Goal: Check status: Check status

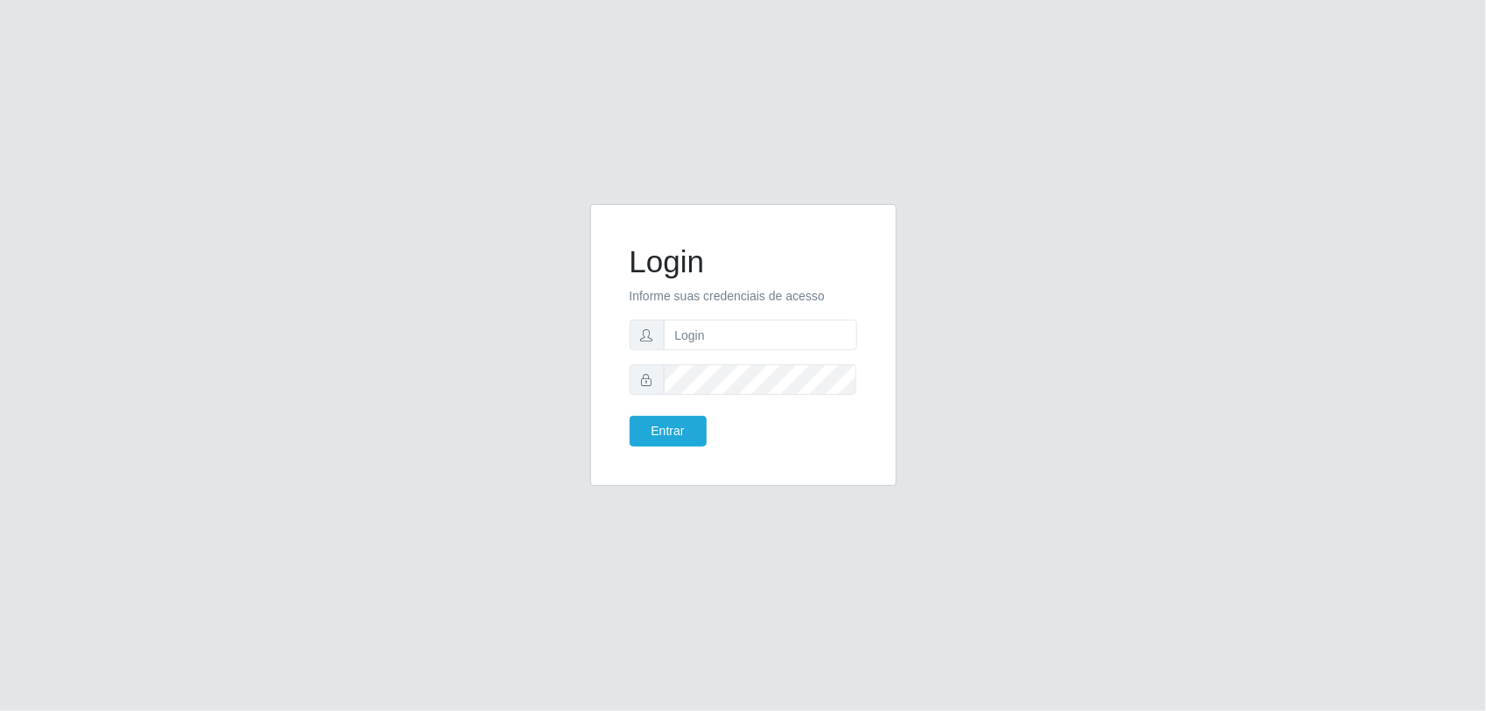
click at [697, 352] on form "Login Informe suas credenciais de acesso Entrar" at bounding box center [744, 344] width 228 height 203
click at [693, 327] on input "text" at bounding box center [760, 335] width 193 height 31
type input "joao.pereira@nordestao.com.br"
click at [630, 416] on button "Entrar" at bounding box center [668, 431] width 77 height 31
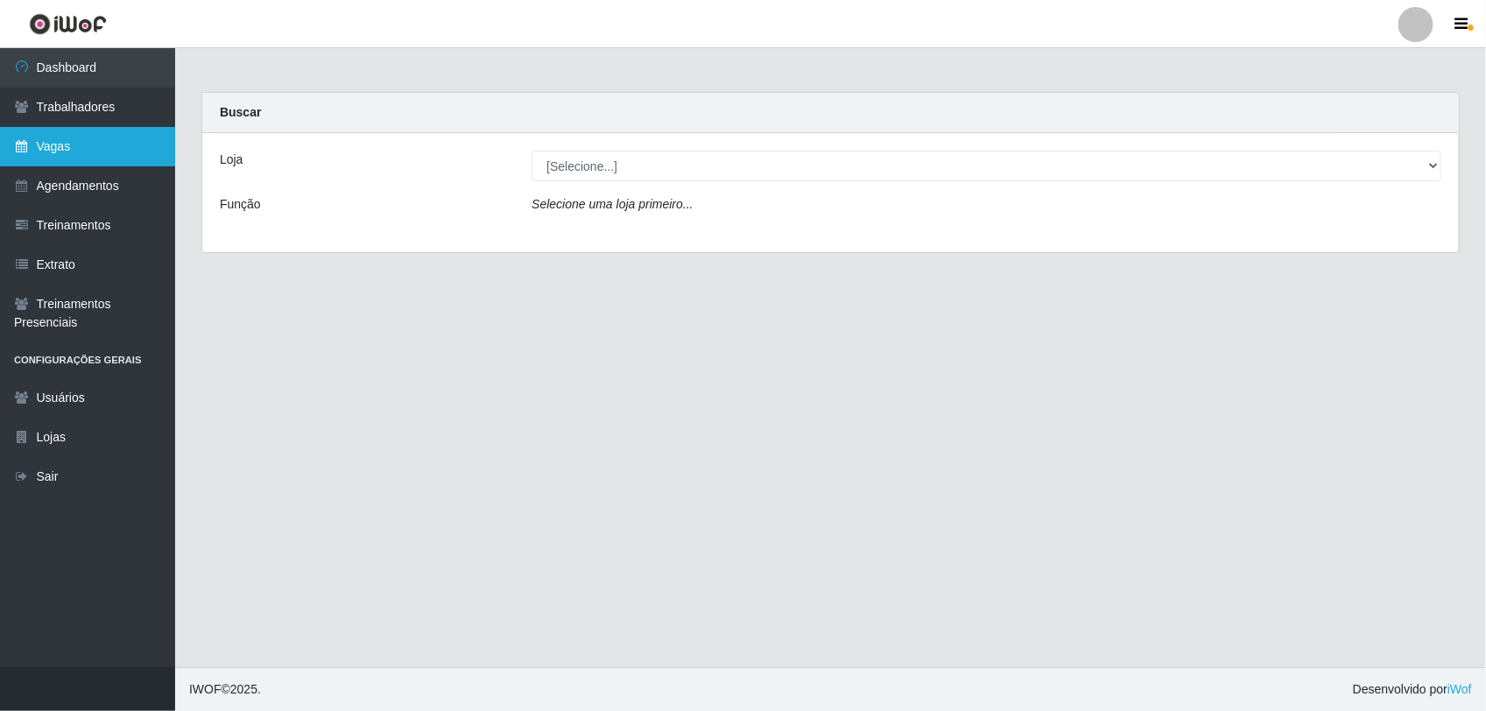
click at [103, 149] on link "Vagas" at bounding box center [87, 146] width 175 height 39
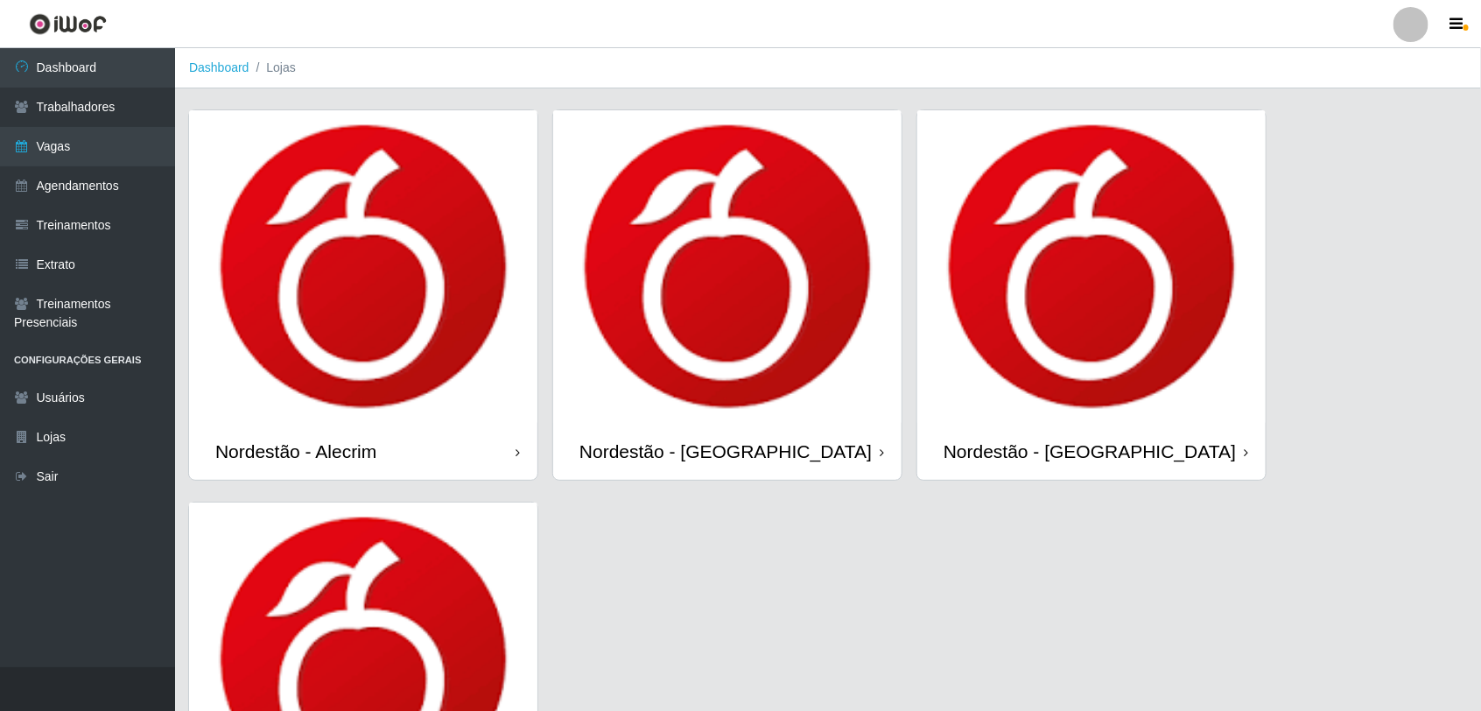
click at [746, 328] on img at bounding box center [727, 266] width 348 height 313
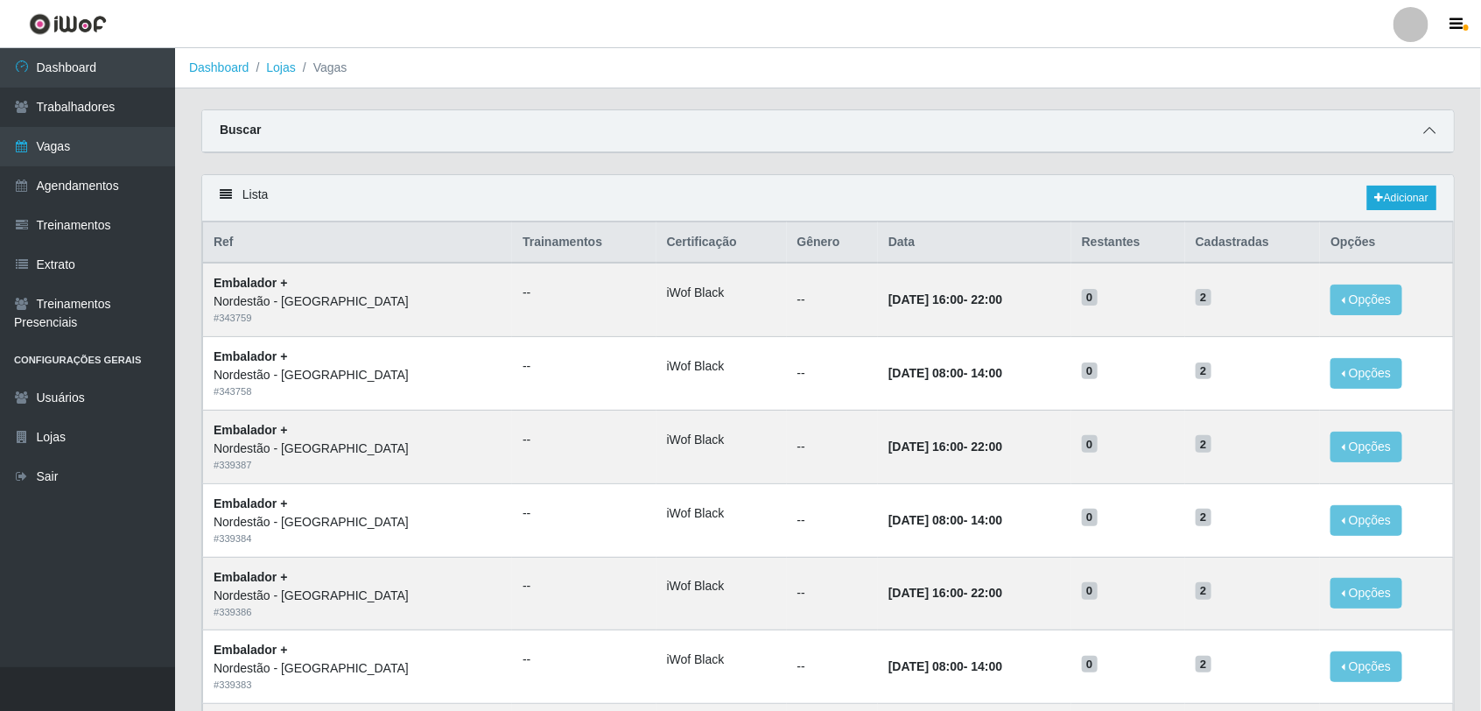
click at [1429, 131] on icon at bounding box center [1430, 130] width 12 height 12
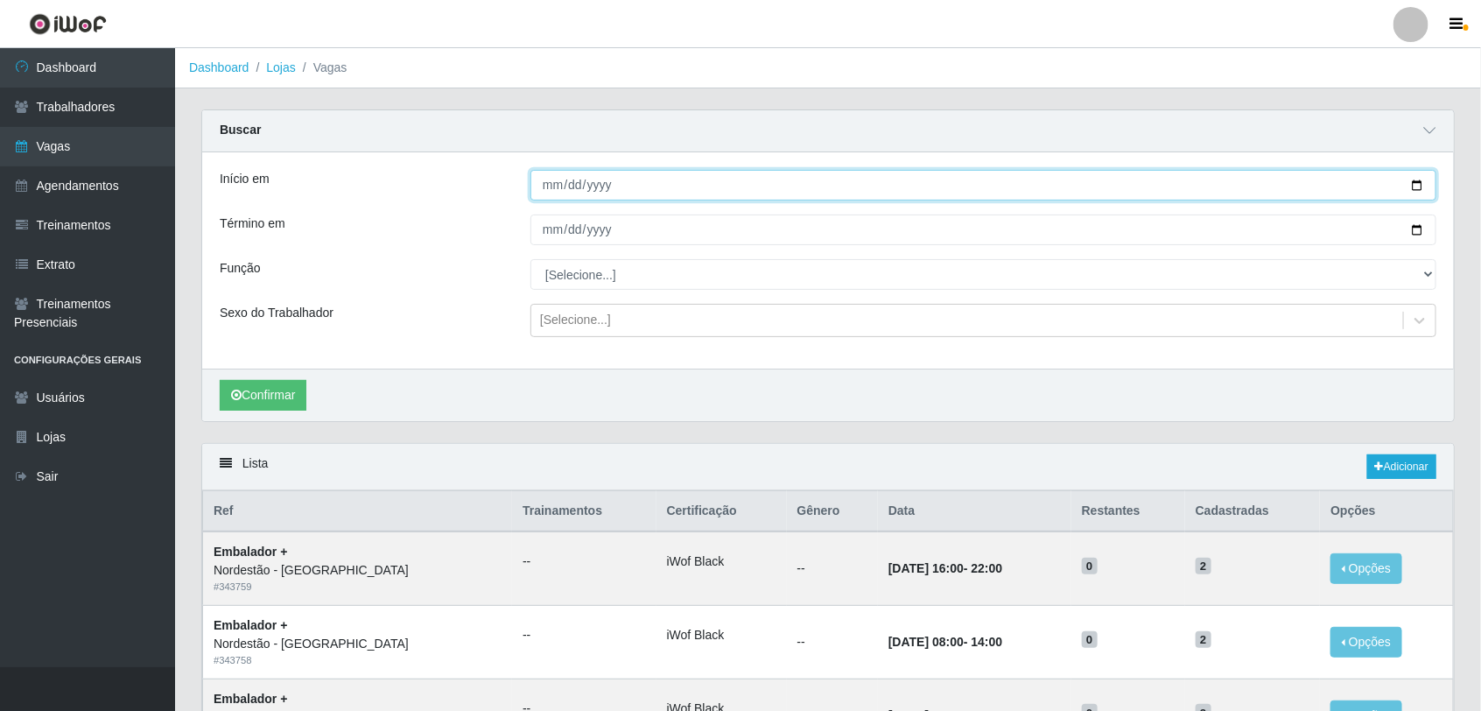
click at [1420, 181] on input "Início em" at bounding box center [984, 185] width 906 height 31
type input "[DATE]"
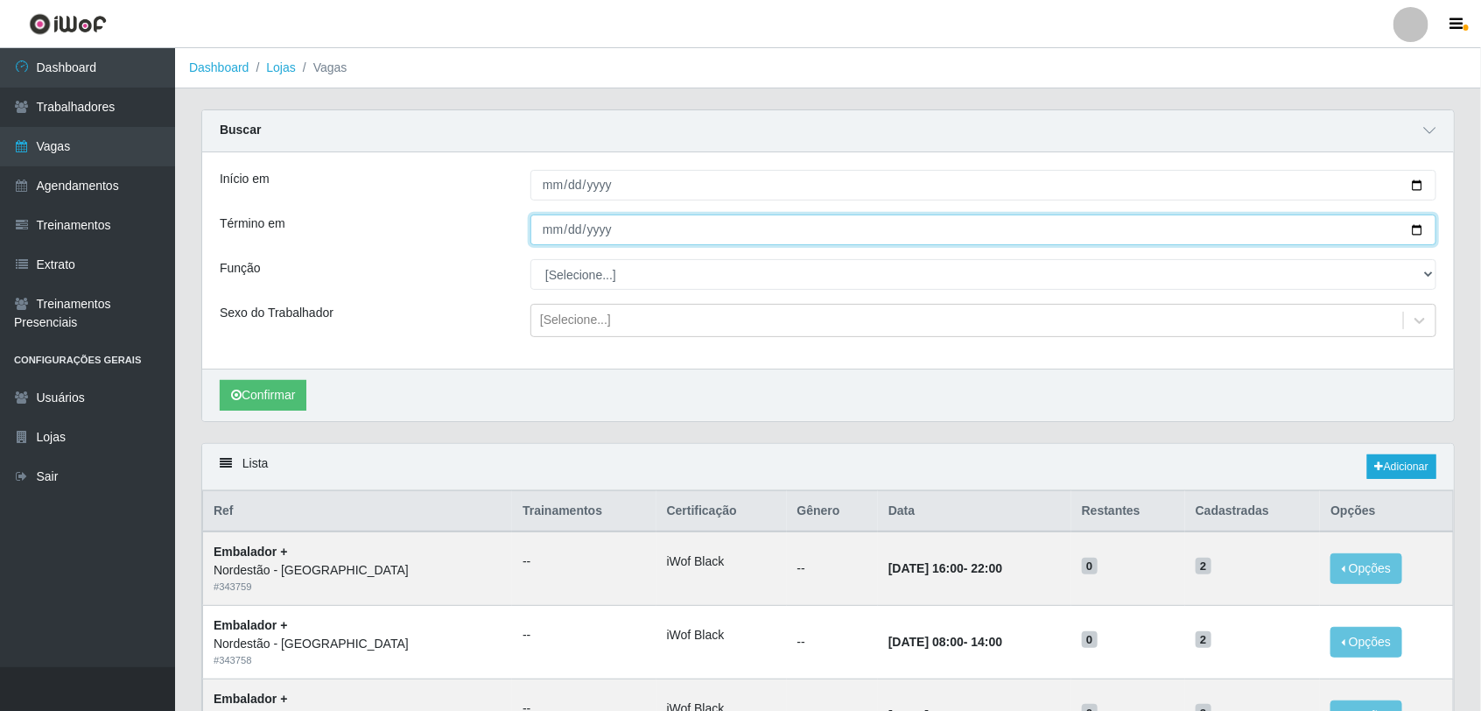
click at [1421, 226] on input "Término em" at bounding box center [984, 230] width 906 height 31
type input "[DATE]"
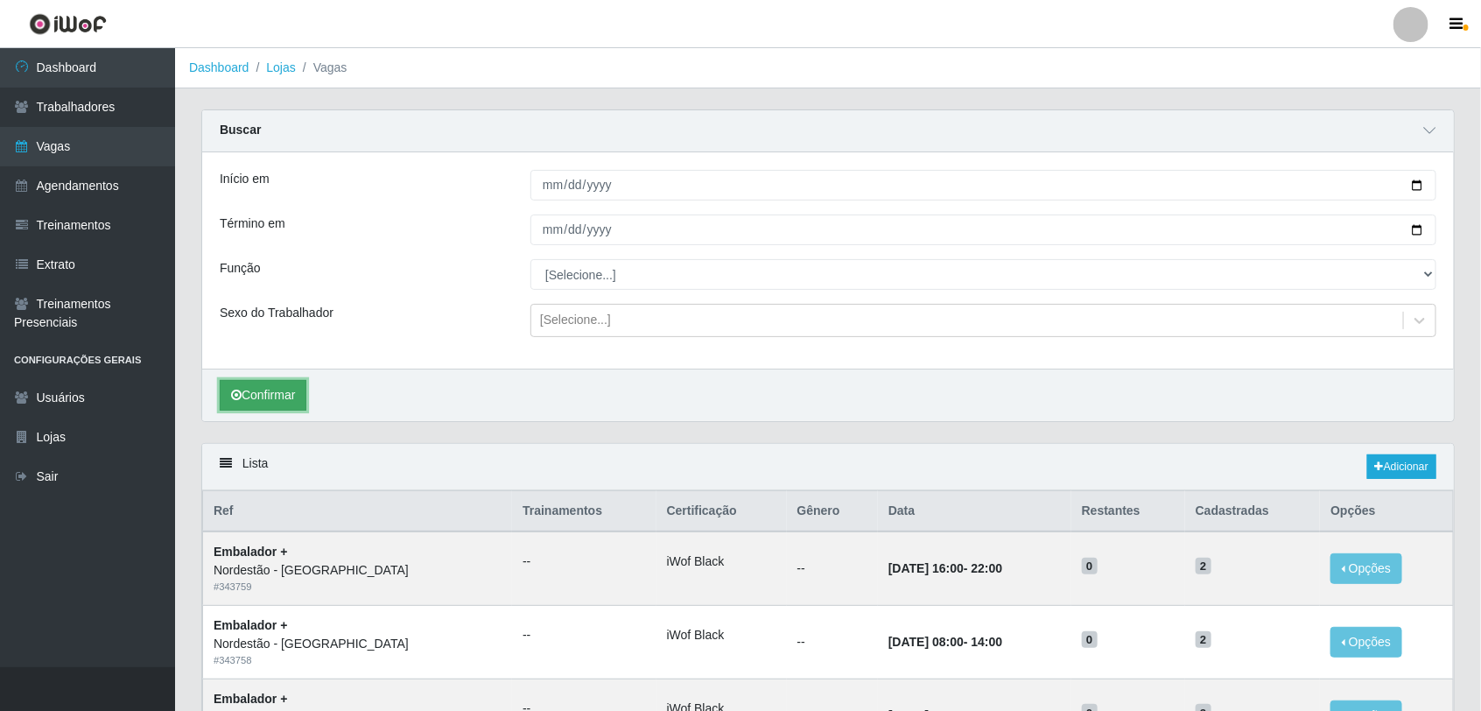
click at [286, 395] on button "Confirmar" at bounding box center [263, 395] width 87 height 31
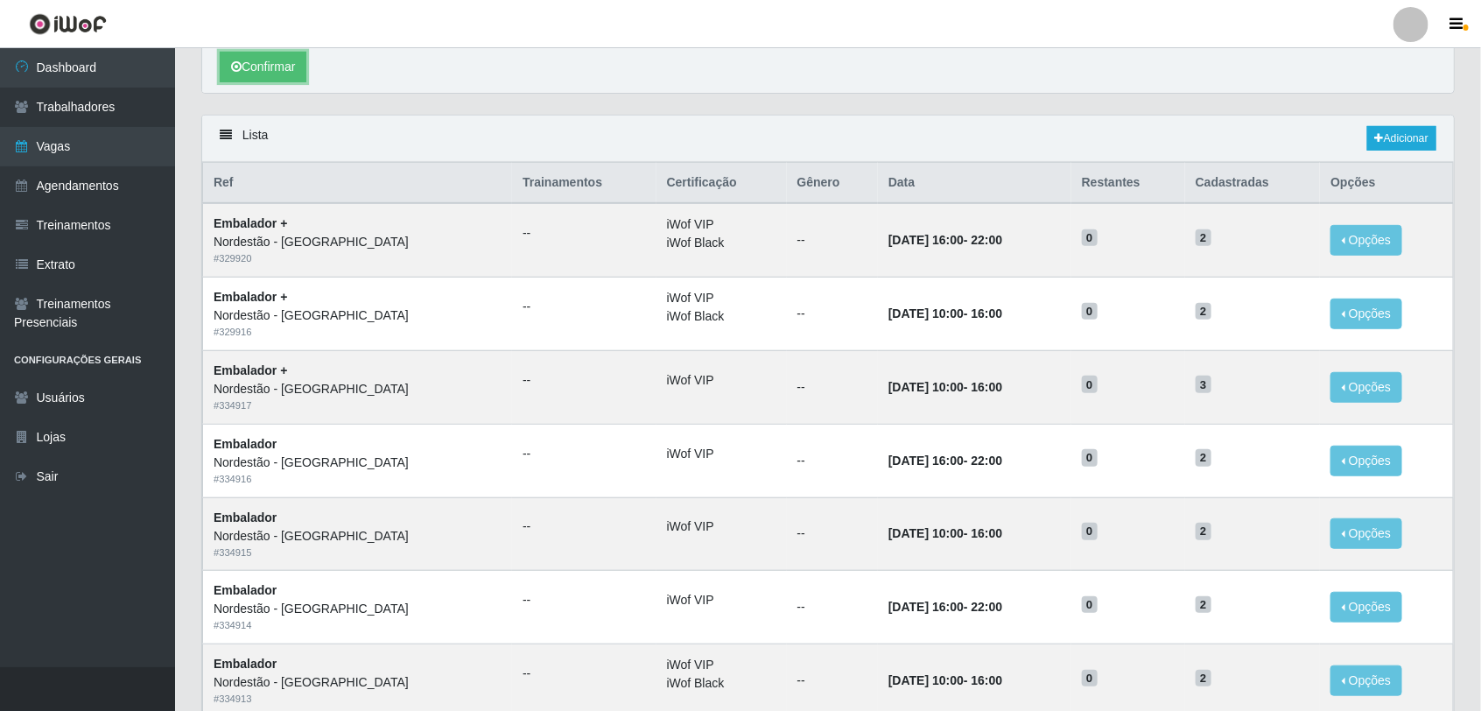
scroll to position [280, 0]
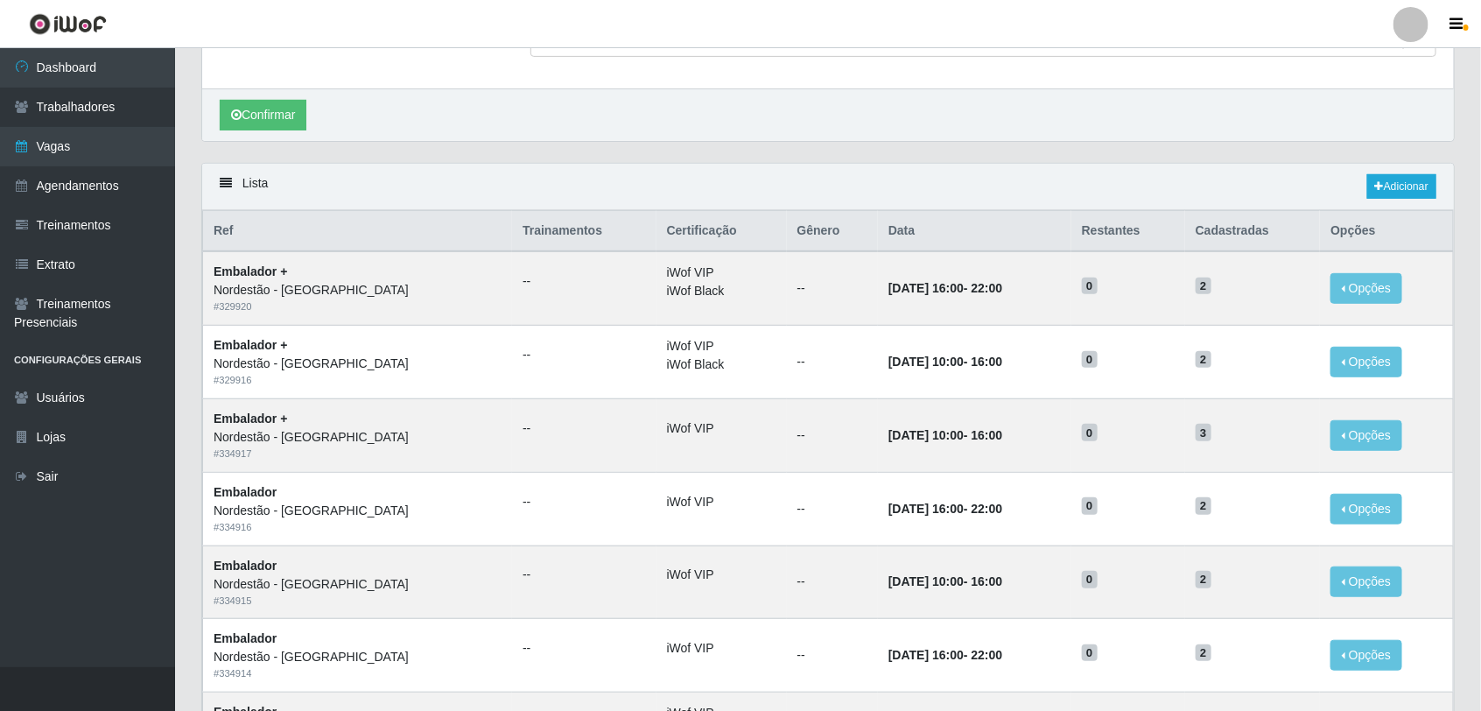
click at [238, 180] on div "Lista Adicionar" at bounding box center [828, 187] width 1252 height 46
click at [233, 184] on div "Lista Adicionar" at bounding box center [828, 187] width 1252 height 46
click at [230, 185] on icon at bounding box center [226, 183] width 12 height 12
drag, startPoint x: 230, startPoint y: 185, endPoint x: 382, endPoint y: 186, distance: 151.5
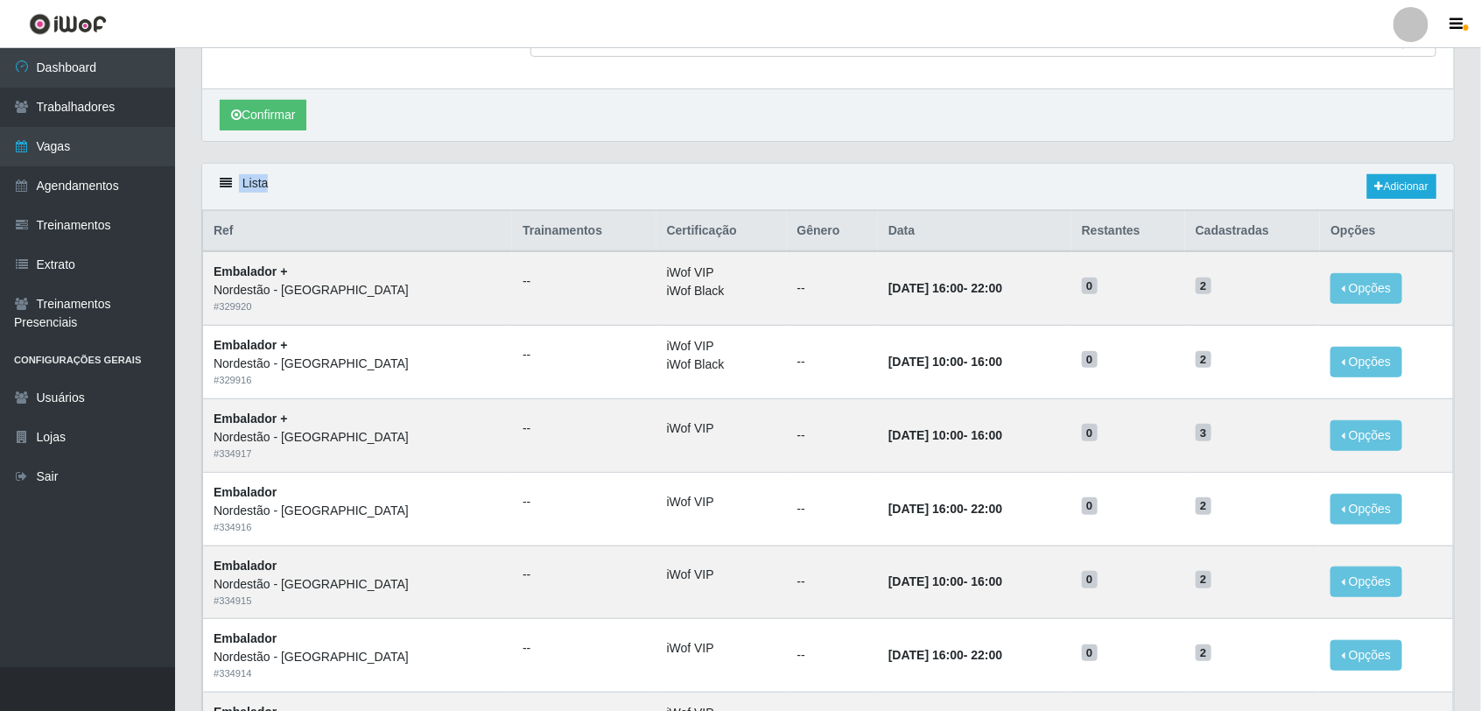
click at [382, 186] on div "Lista Adicionar" at bounding box center [828, 187] width 1252 height 46
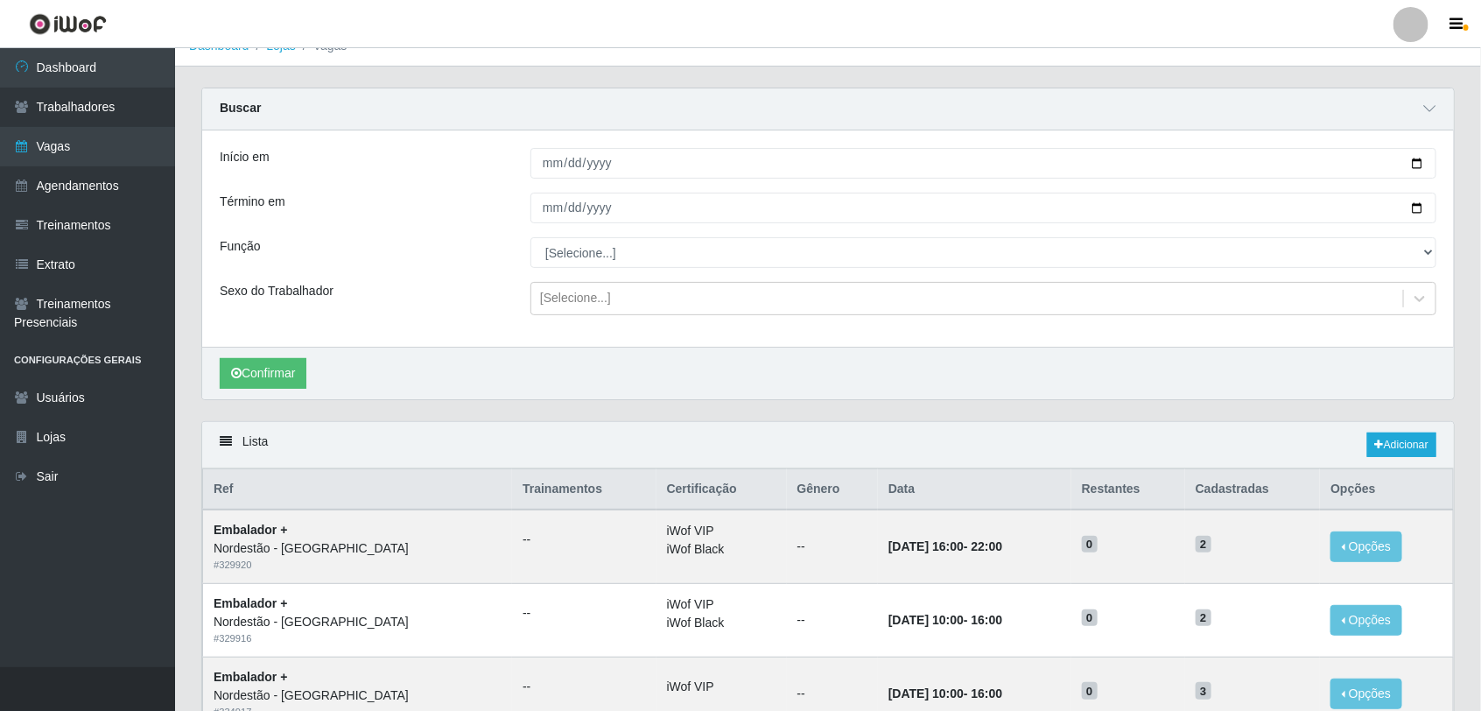
scroll to position [0, 0]
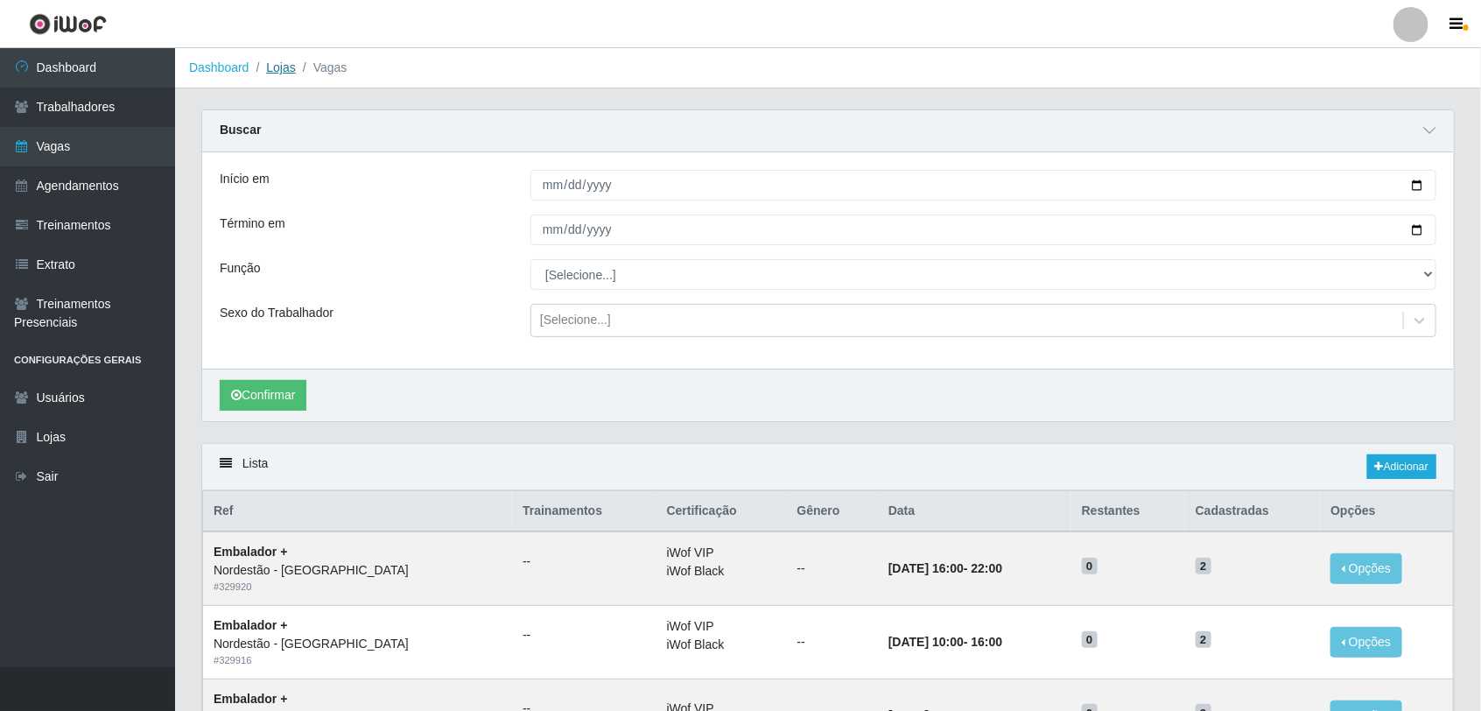
click at [278, 66] on link "Lojas" at bounding box center [280, 67] width 29 height 14
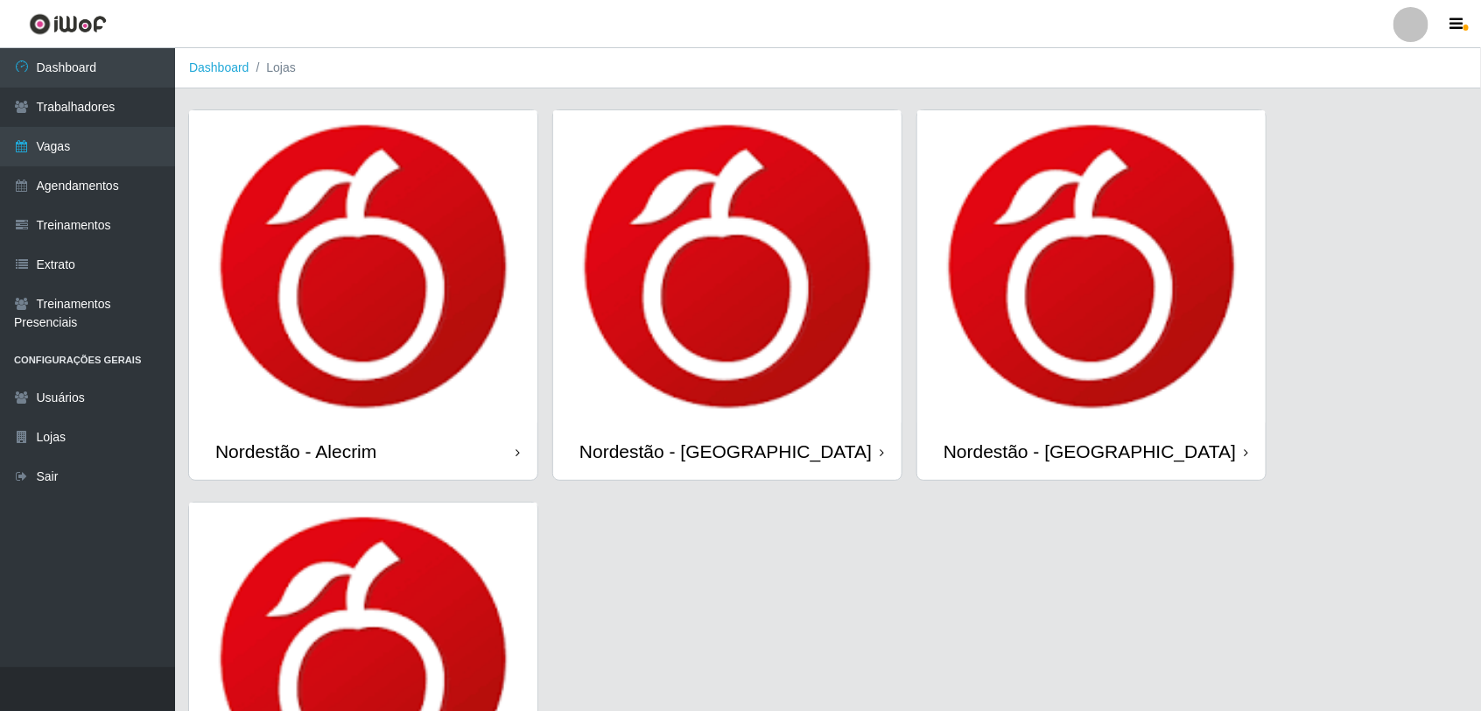
click at [471, 278] on img at bounding box center [363, 266] width 348 height 313
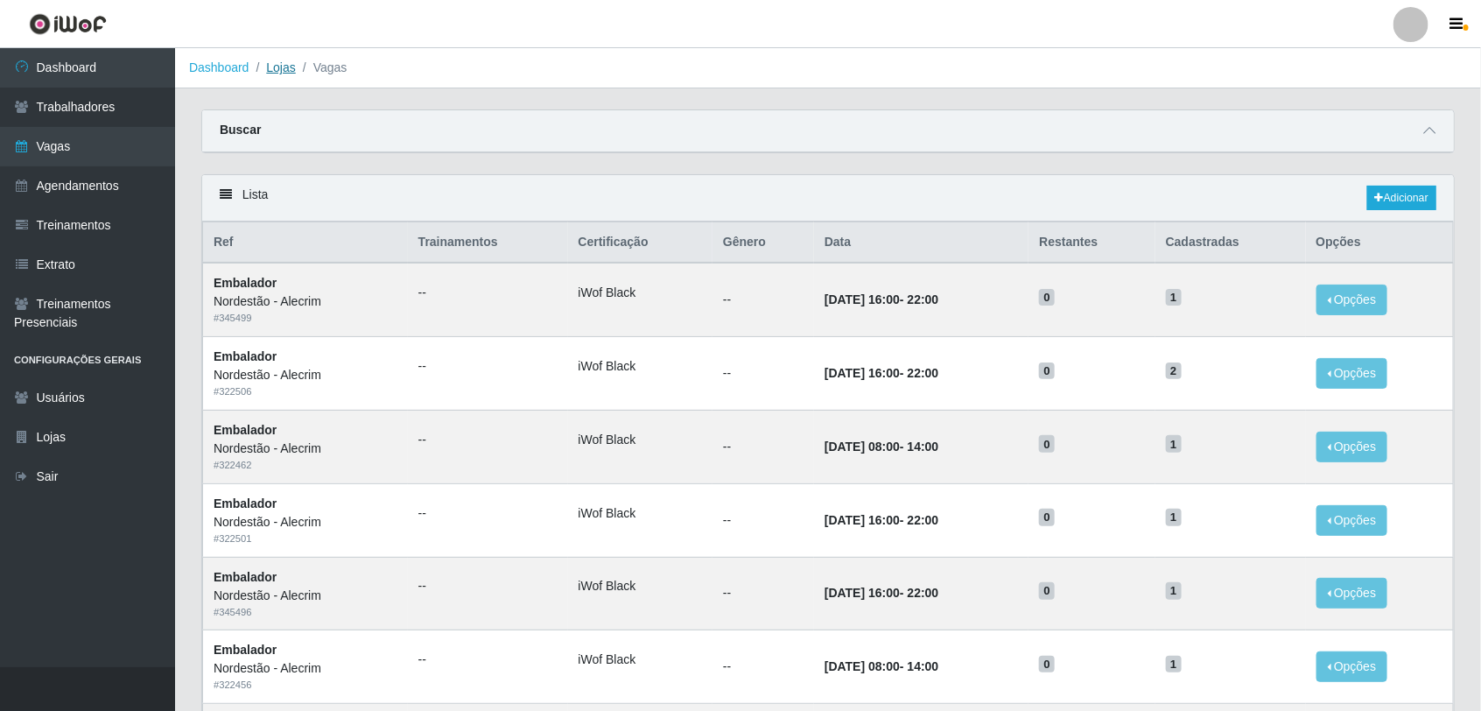
click at [277, 71] on link "Lojas" at bounding box center [280, 67] width 29 height 14
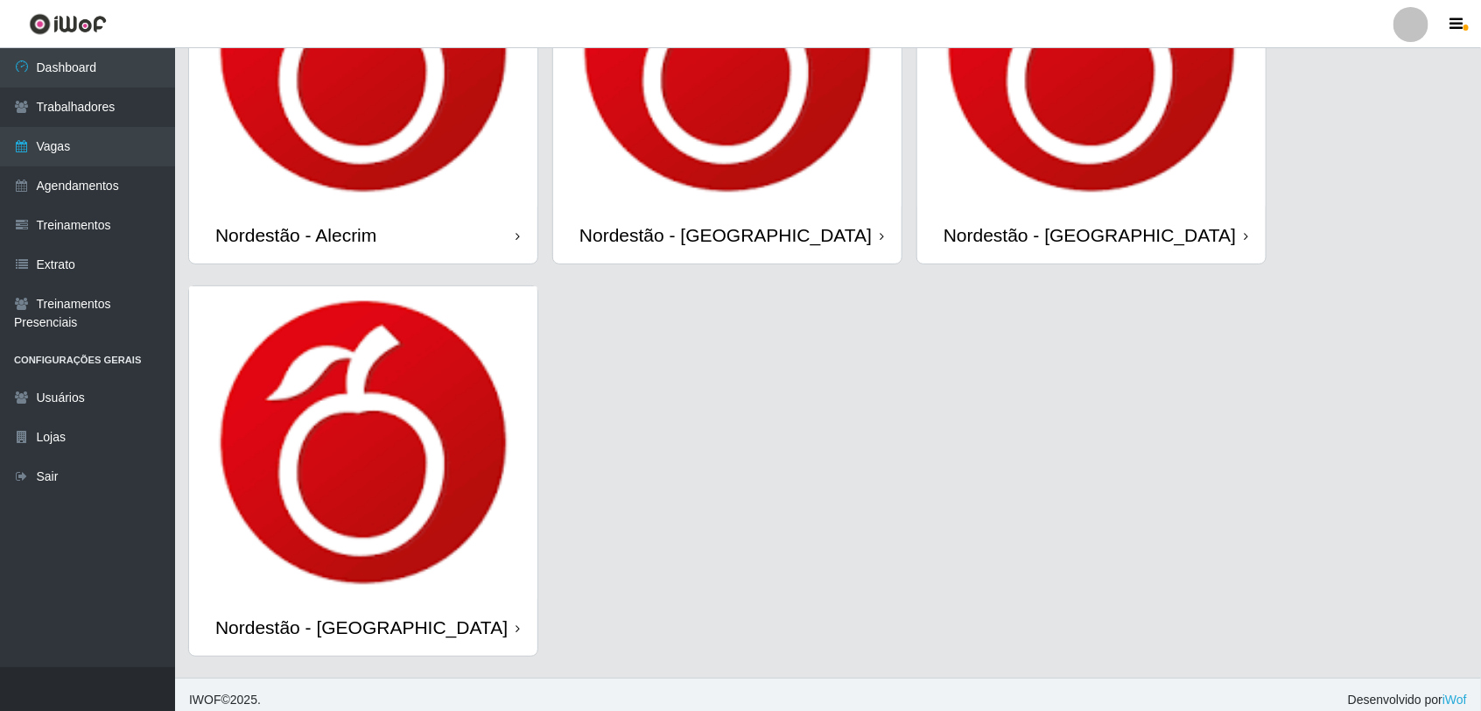
scroll to position [219, 0]
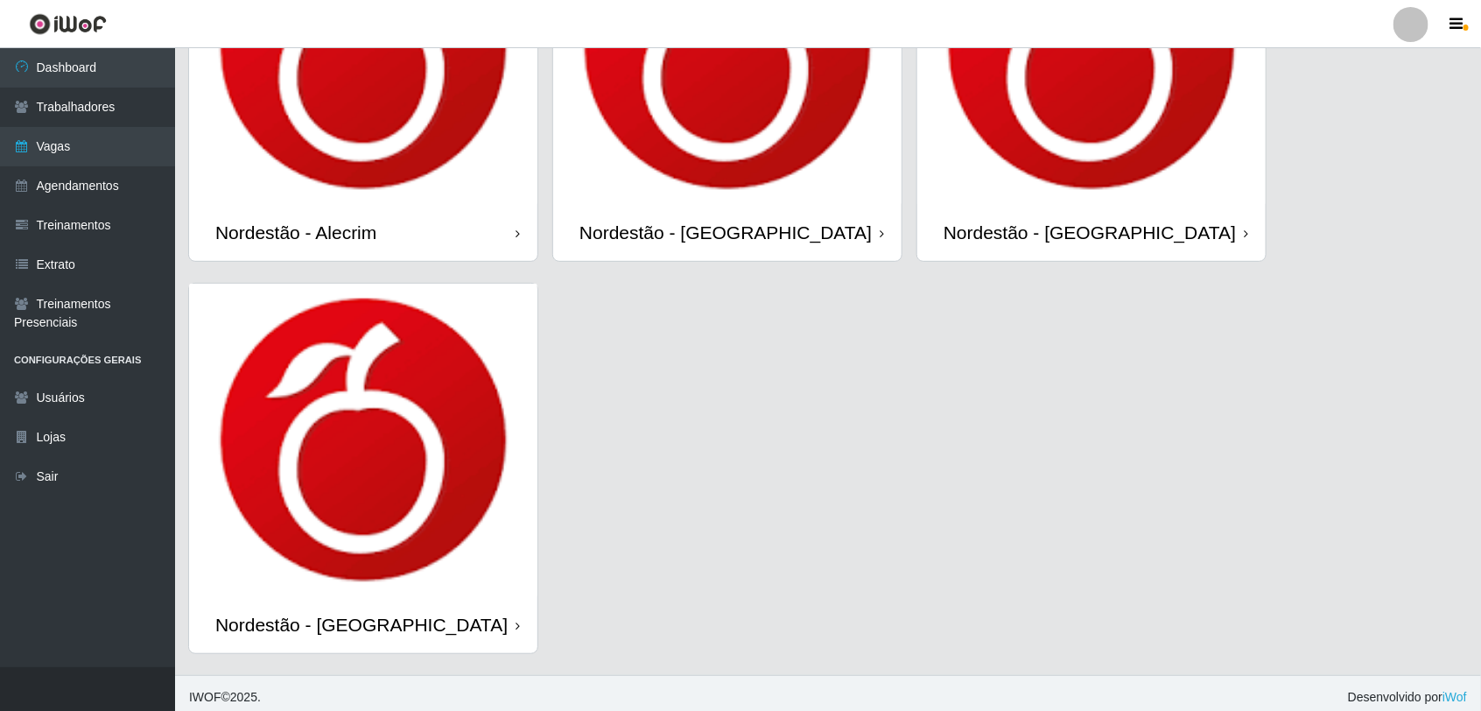
click at [338, 440] on img at bounding box center [363, 440] width 348 height 313
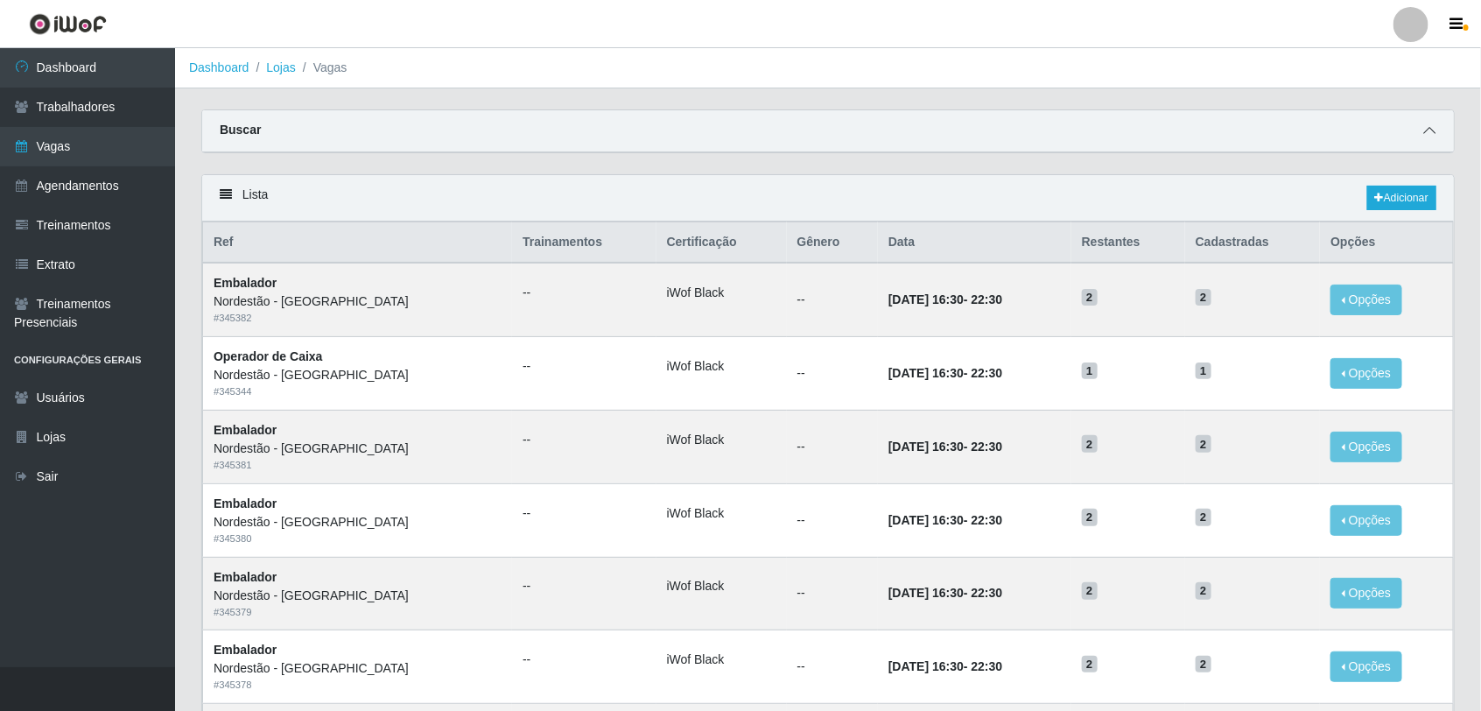
click at [1427, 130] on icon at bounding box center [1430, 130] width 12 height 12
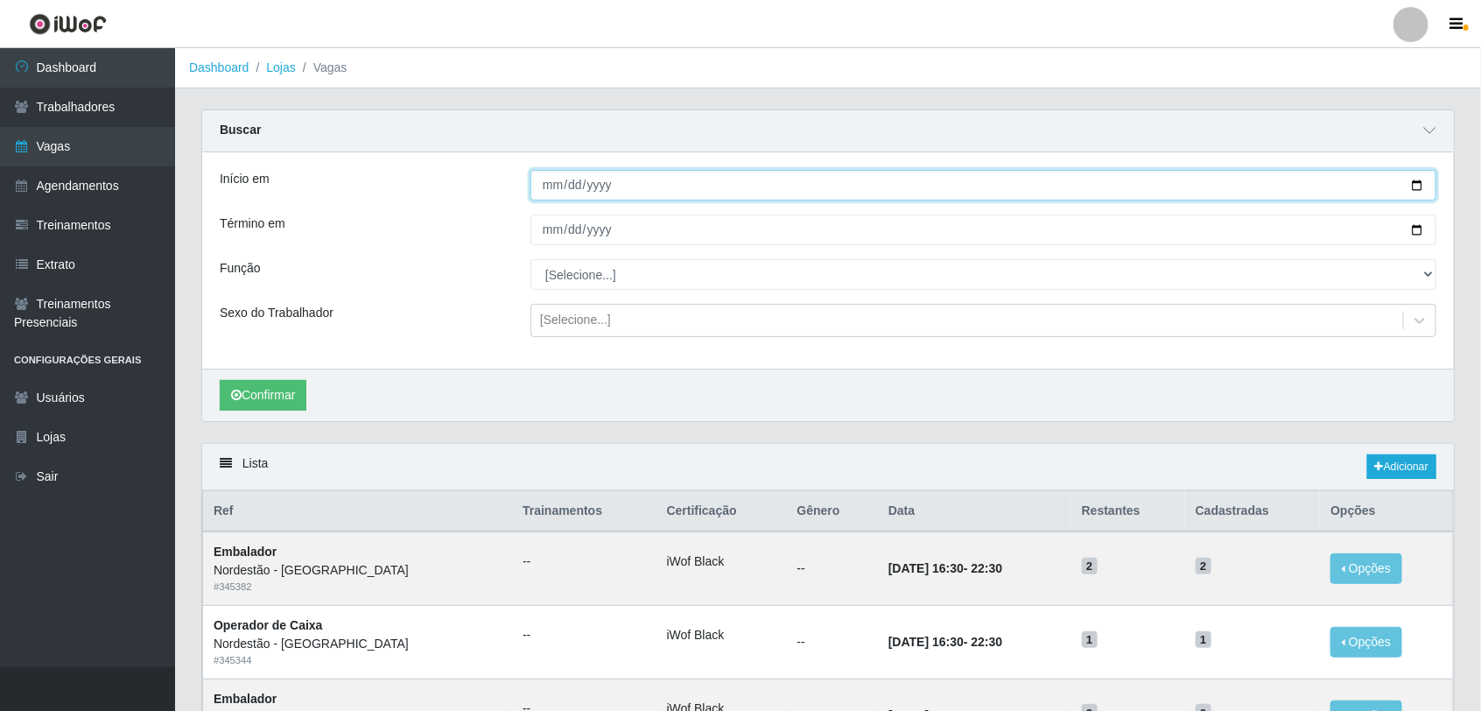
click at [1414, 186] on input "Início em" at bounding box center [984, 185] width 906 height 31
type input "[DATE]"
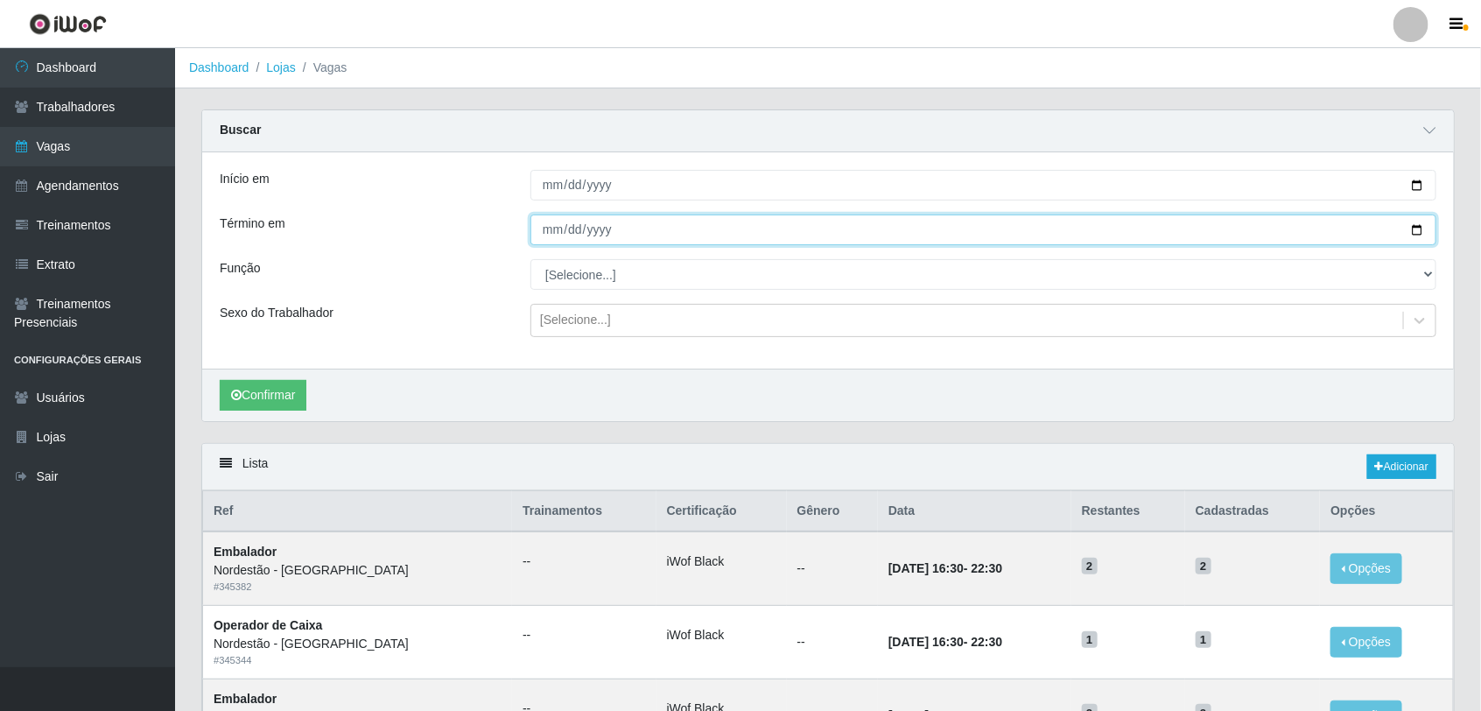
click at [658, 229] on input "Término em" at bounding box center [984, 230] width 906 height 31
click at [1433, 226] on input "Término em" at bounding box center [984, 230] width 906 height 31
click at [1423, 232] on input "Término em" at bounding box center [984, 230] width 906 height 31
type input "[DATE]"
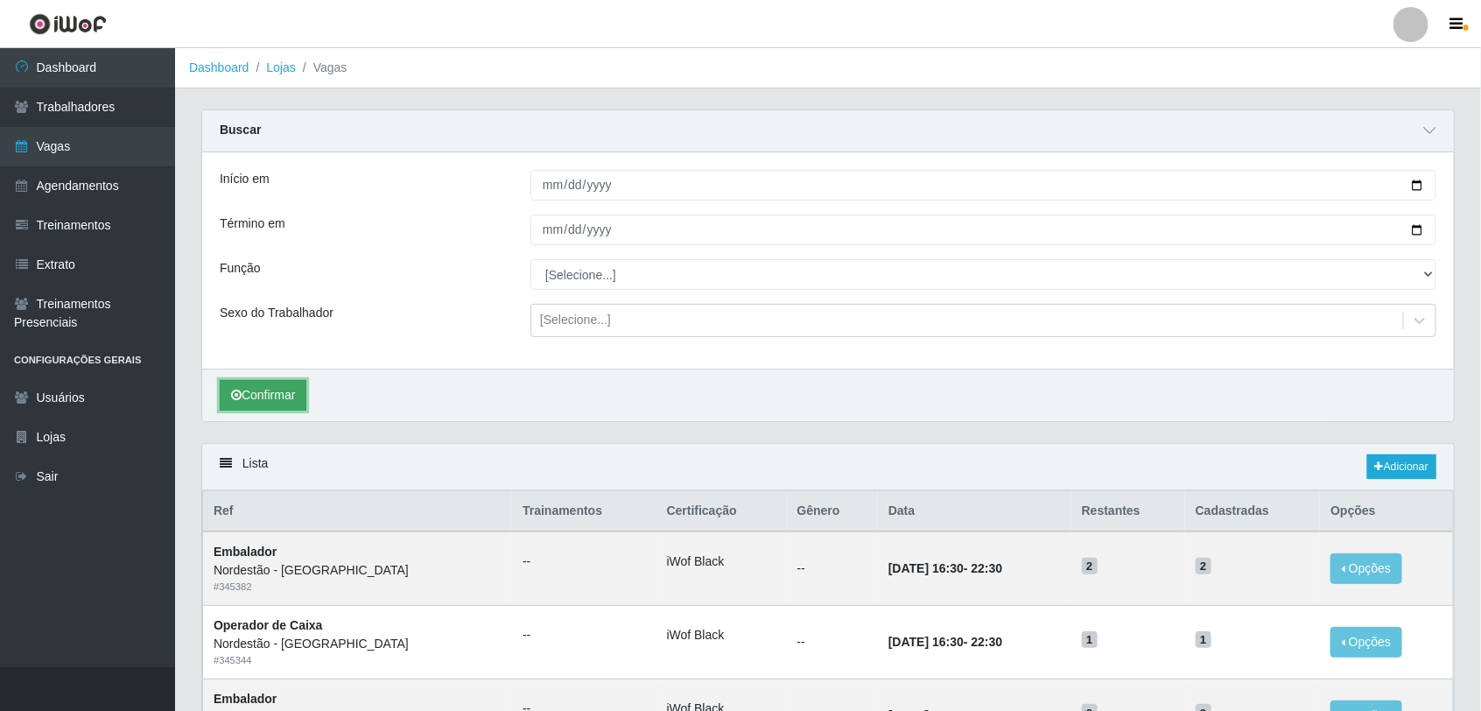
click at [267, 401] on button "Confirmar" at bounding box center [263, 395] width 87 height 31
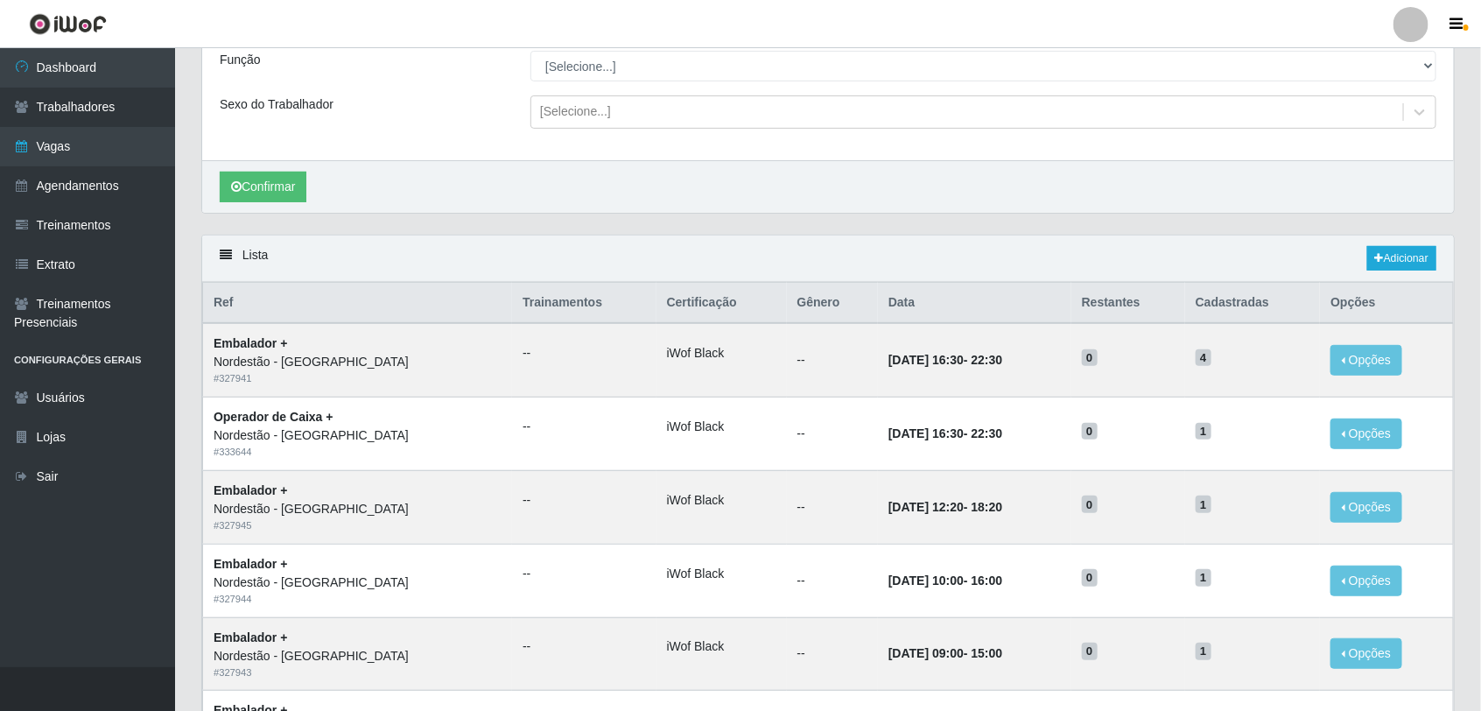
scroll to position [61, 0]
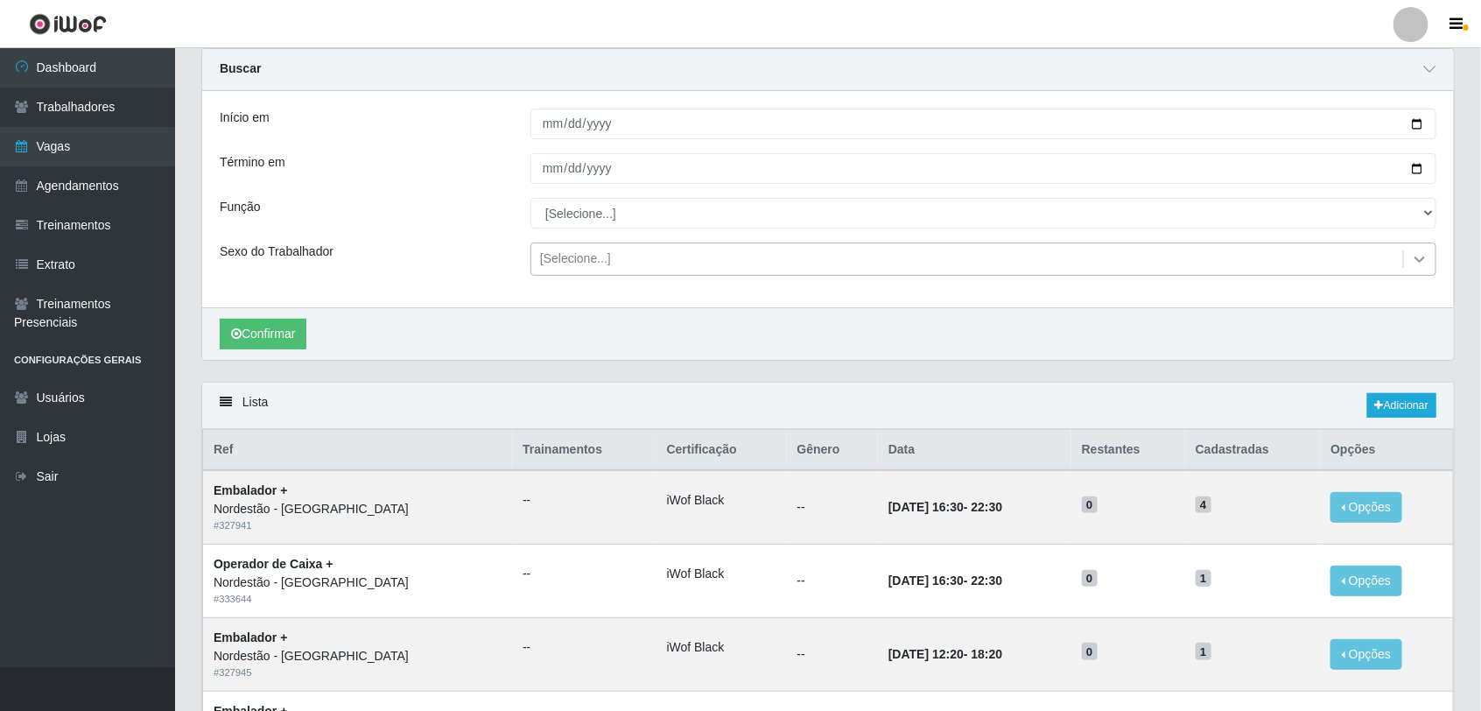
click at [1418, 258] on icon at bounding box center [1420, 259] width 18 height 18
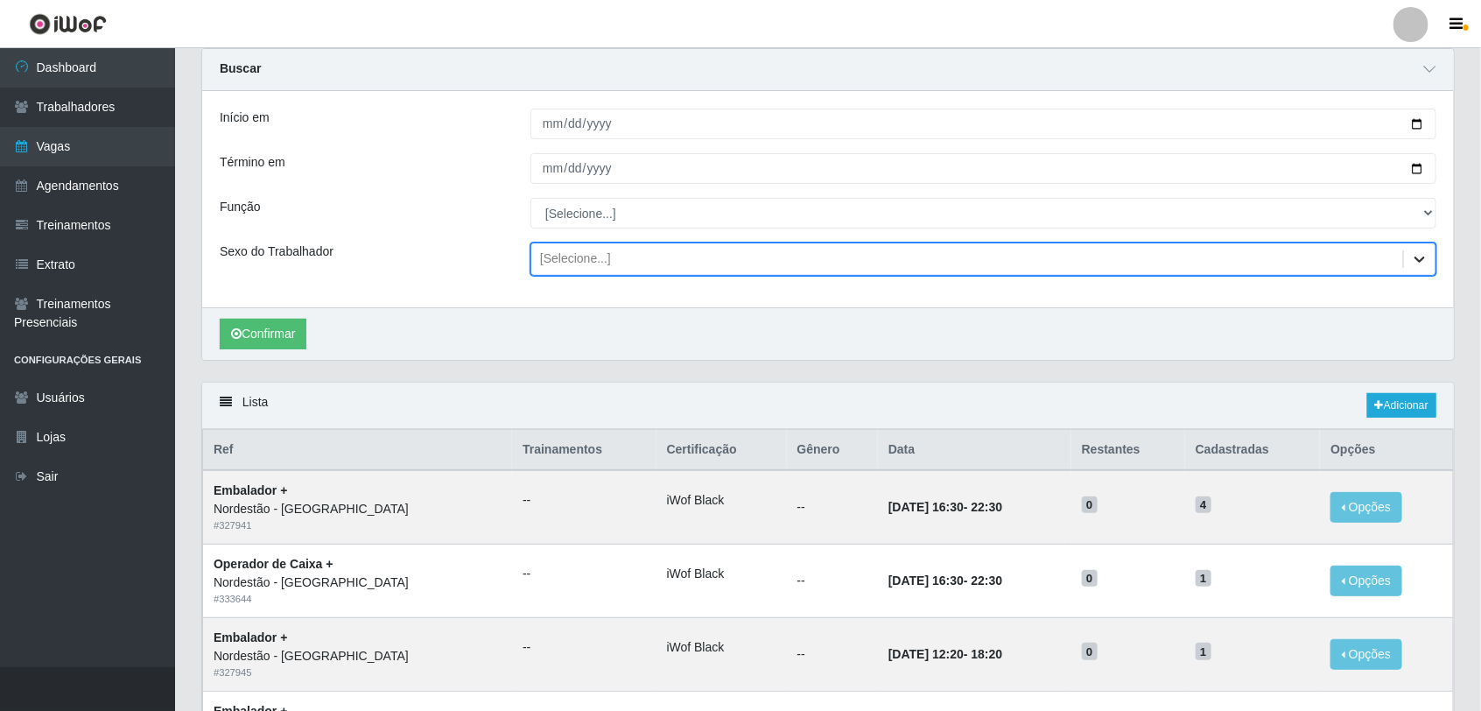
click at [1418, 258] on icon at bounding box center [1420, 259] width 18 height 18
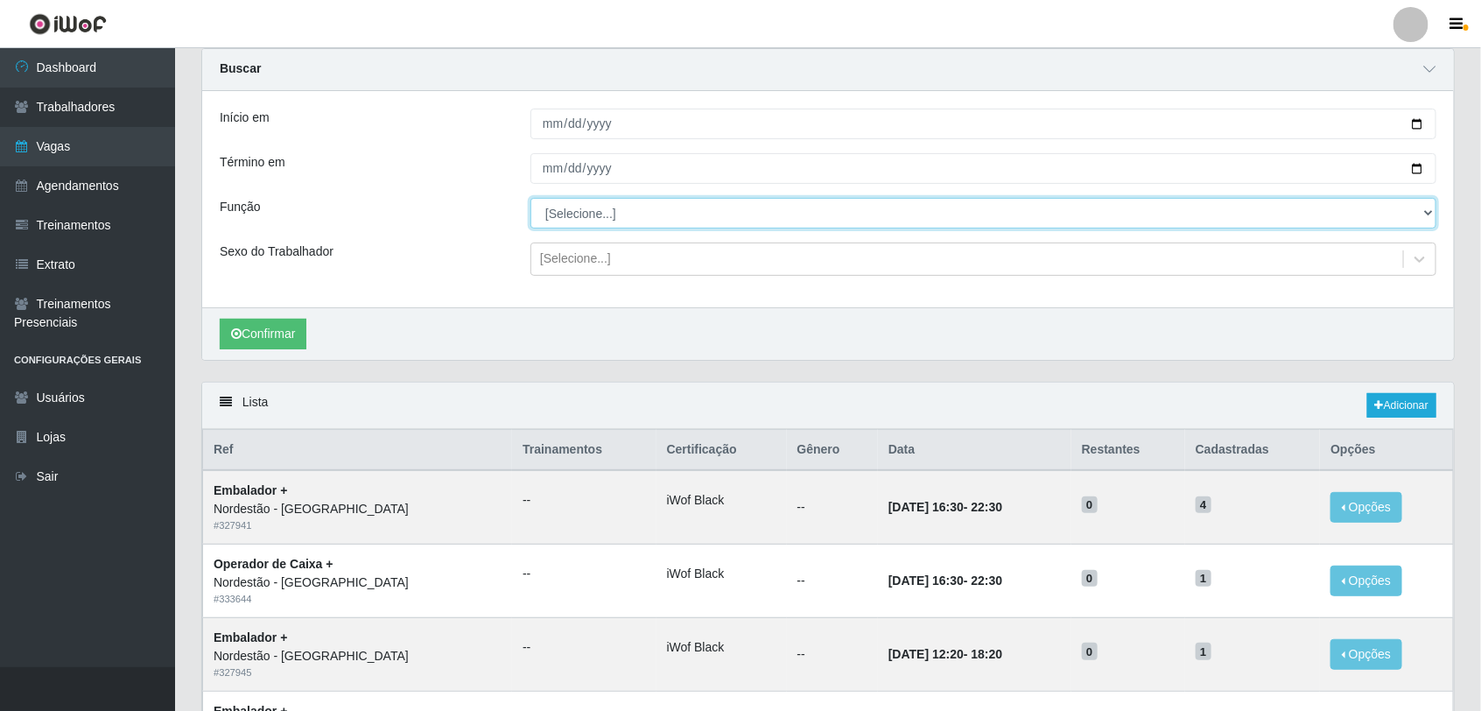
click at [1427, 204] on select "[Selecione...] Balconista de Padaria Balconista de Padaria + Balconista de Pada…" at bounding box center [984, 213] width 906 height 31
click at [1425, 206] on select "[Selecione...] Balconista de Padaria Balconista de Padaria + Balconista de Pada…" at bounding box center [984, 213] width 906 height 31
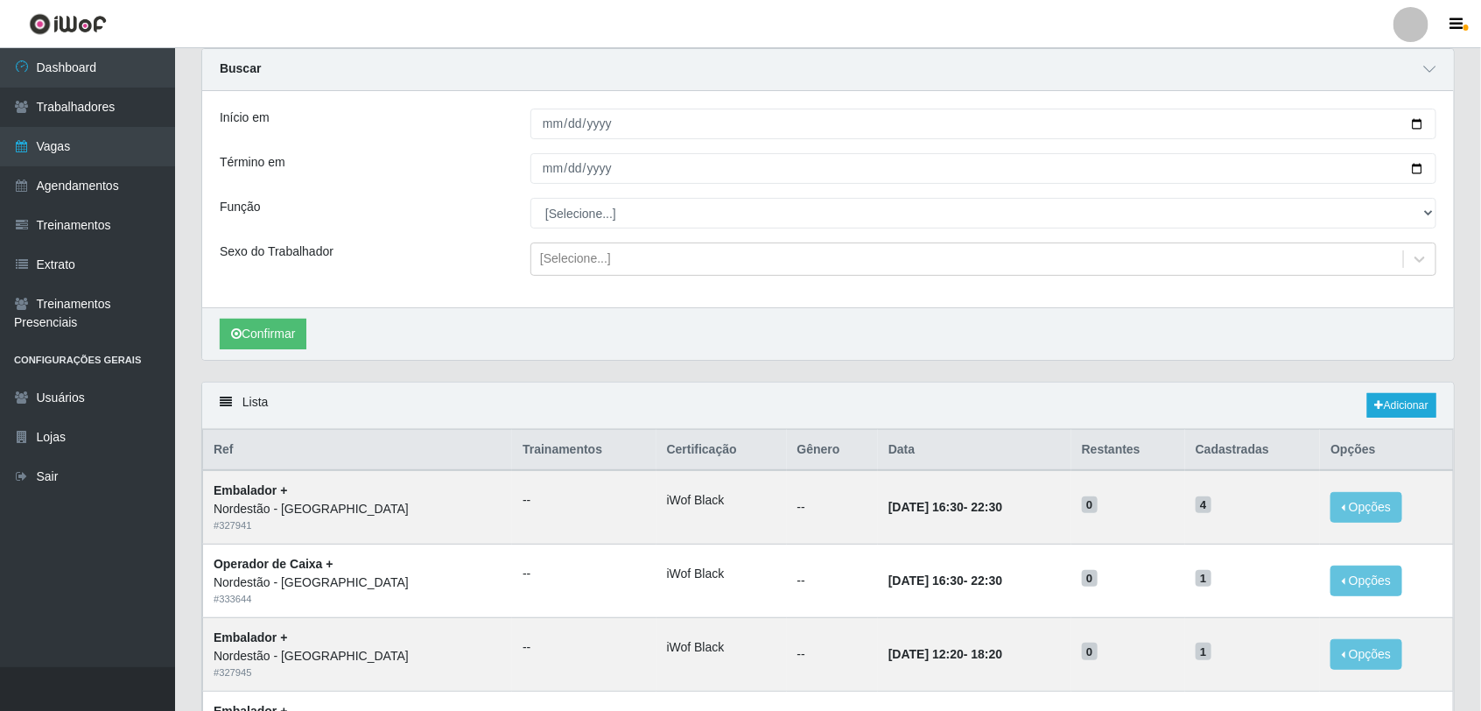
click at [635, 304] on div "Início em 2025-08-01 Término em 2025-08-31 Função [Selecione...] Balconista de …" at bounding box center [828, 199] width 1252 height 216
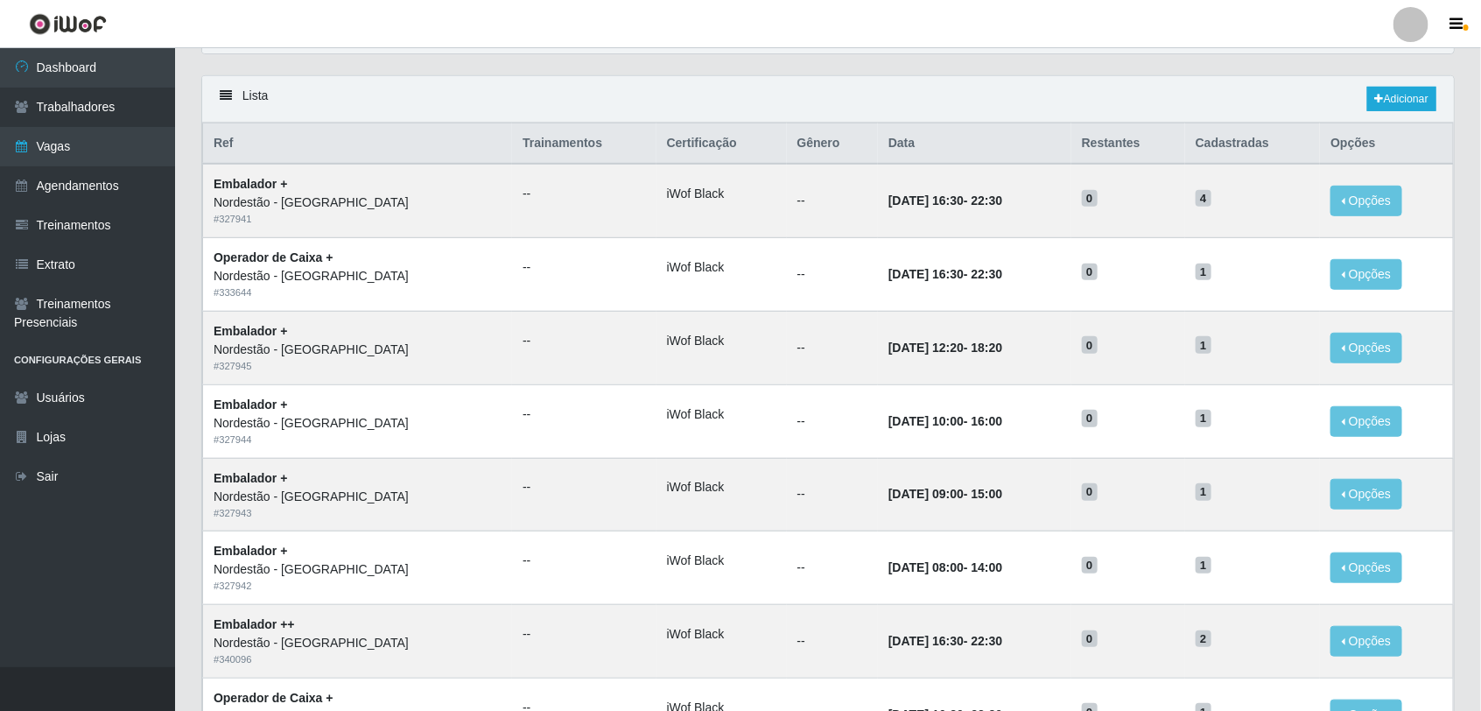
scroll to position [390, 0]
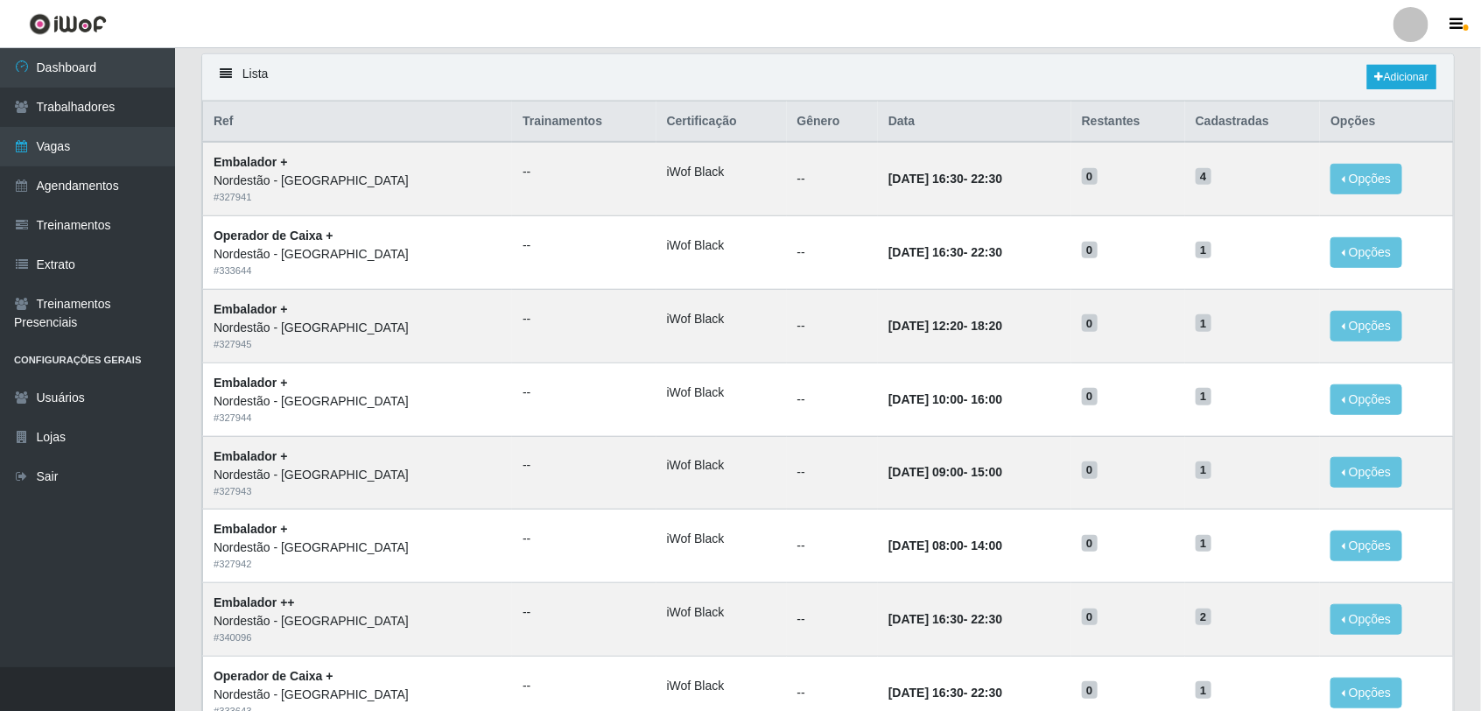
click at [224, 88] on div "Lista Adicionar" at bounding box center [828, 77] width 1252 height 46
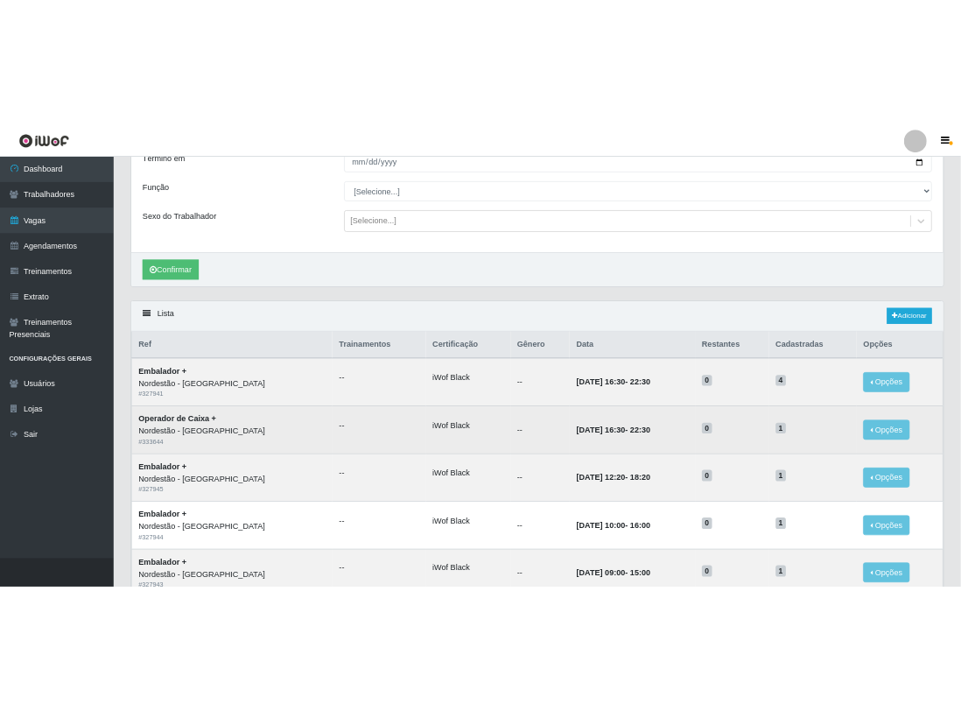
scroll to position [171, 0]
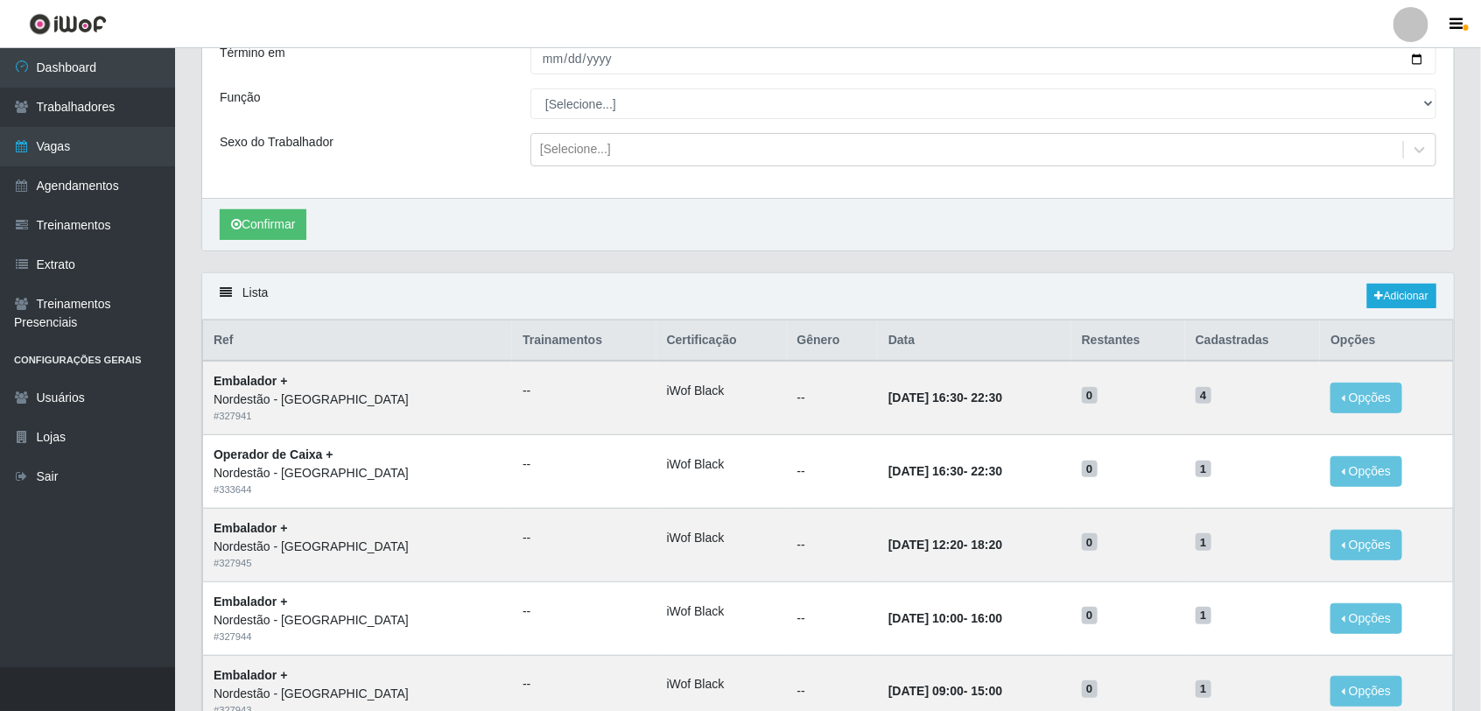
click at [487, 269] on div "Carregando... Buscar Início em 2025-08-01 Término em 2025-08-31 Função [Selecio…" at bounding box center [828, 106] width 1280 height 334
click at [495, 278] on div "Lista Adicionar" at bounding box center [828, 296] width 1252 height 46
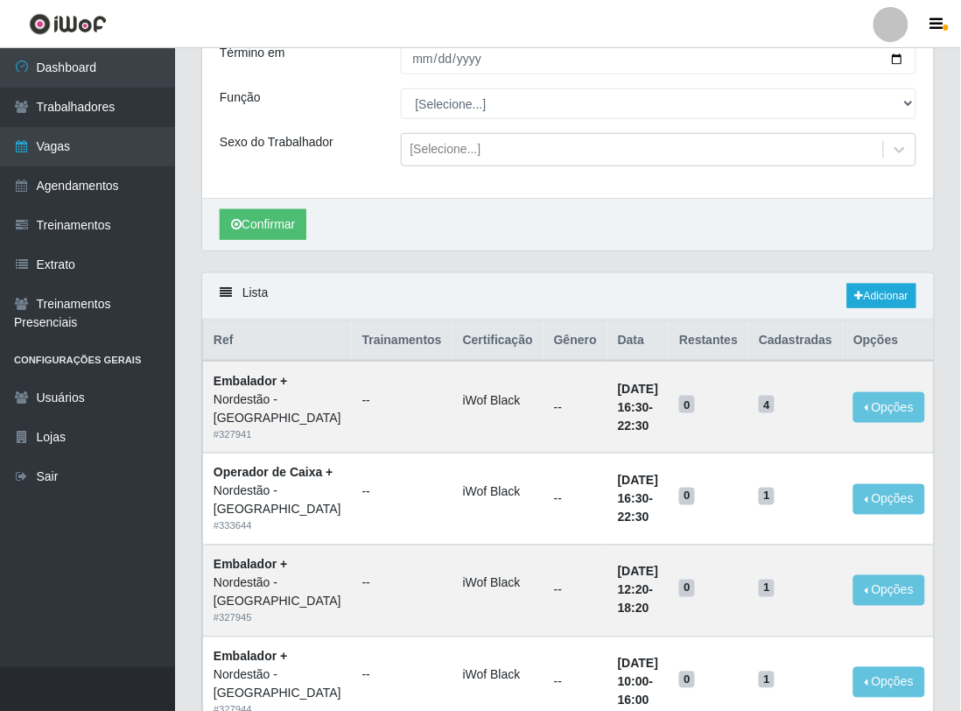
click at [309, 291] on div "Lista Adicionar" at bounding box center [568, 296] width 732 height 46
click at [280, 348] on th "Ref" at bounding box center [277, 340] width 149 height 41
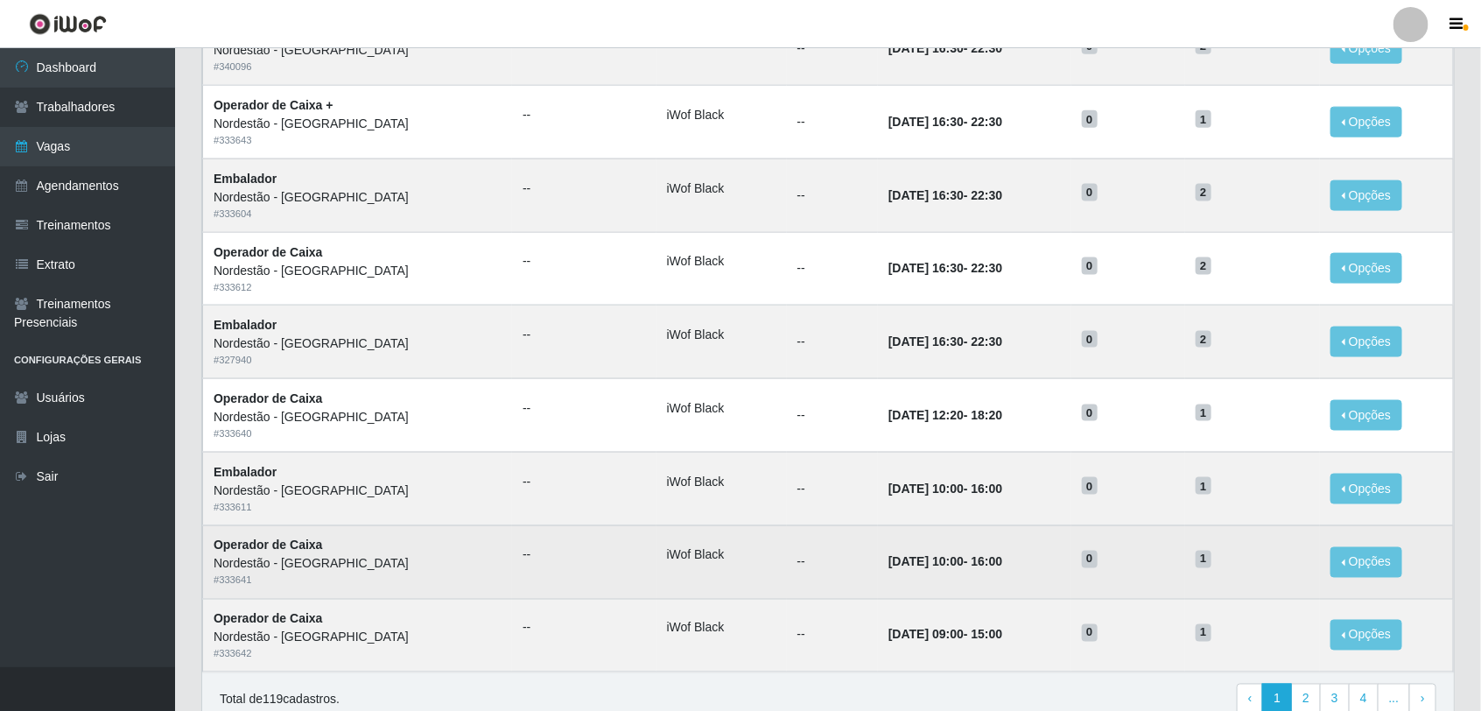
scroll to position [1046, 0]
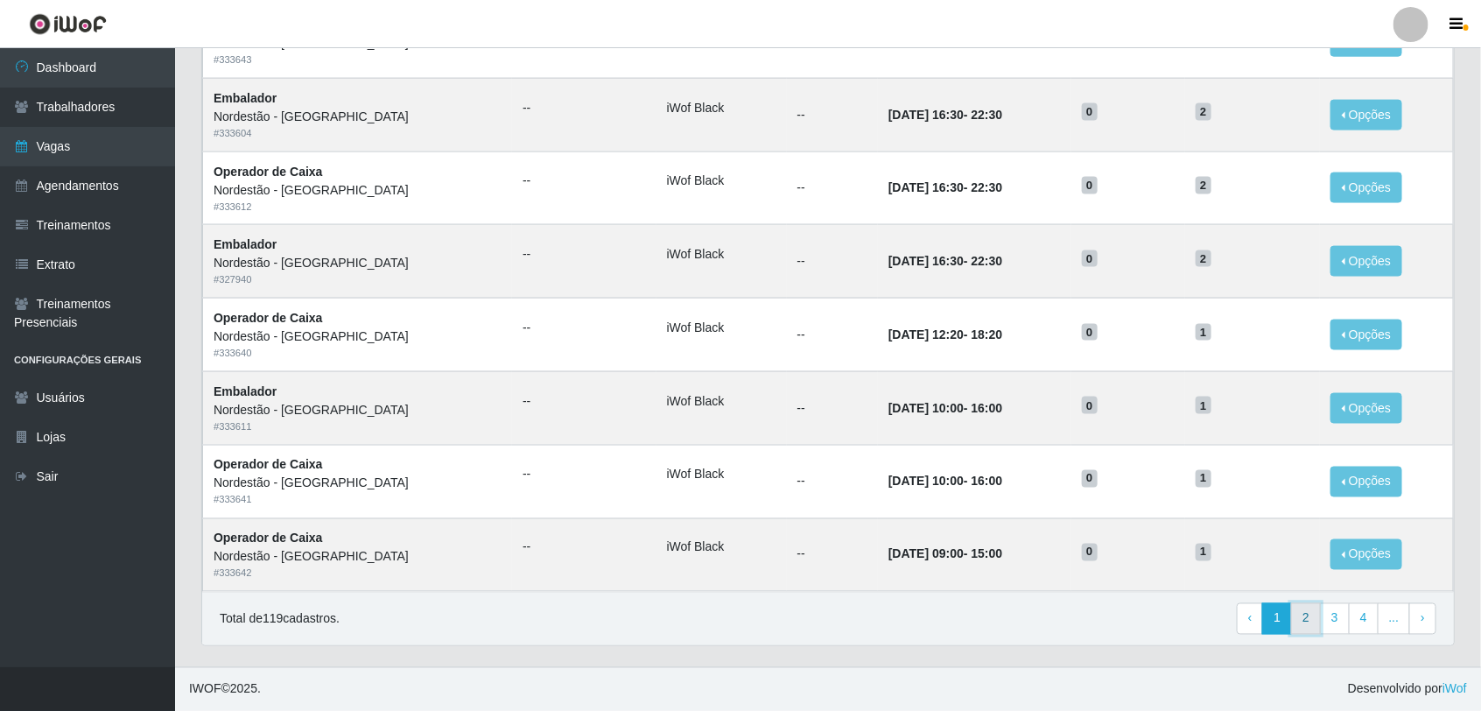
click at [1310, 617] on link "2" at bounding box center [1306, 619] width 30 height 32
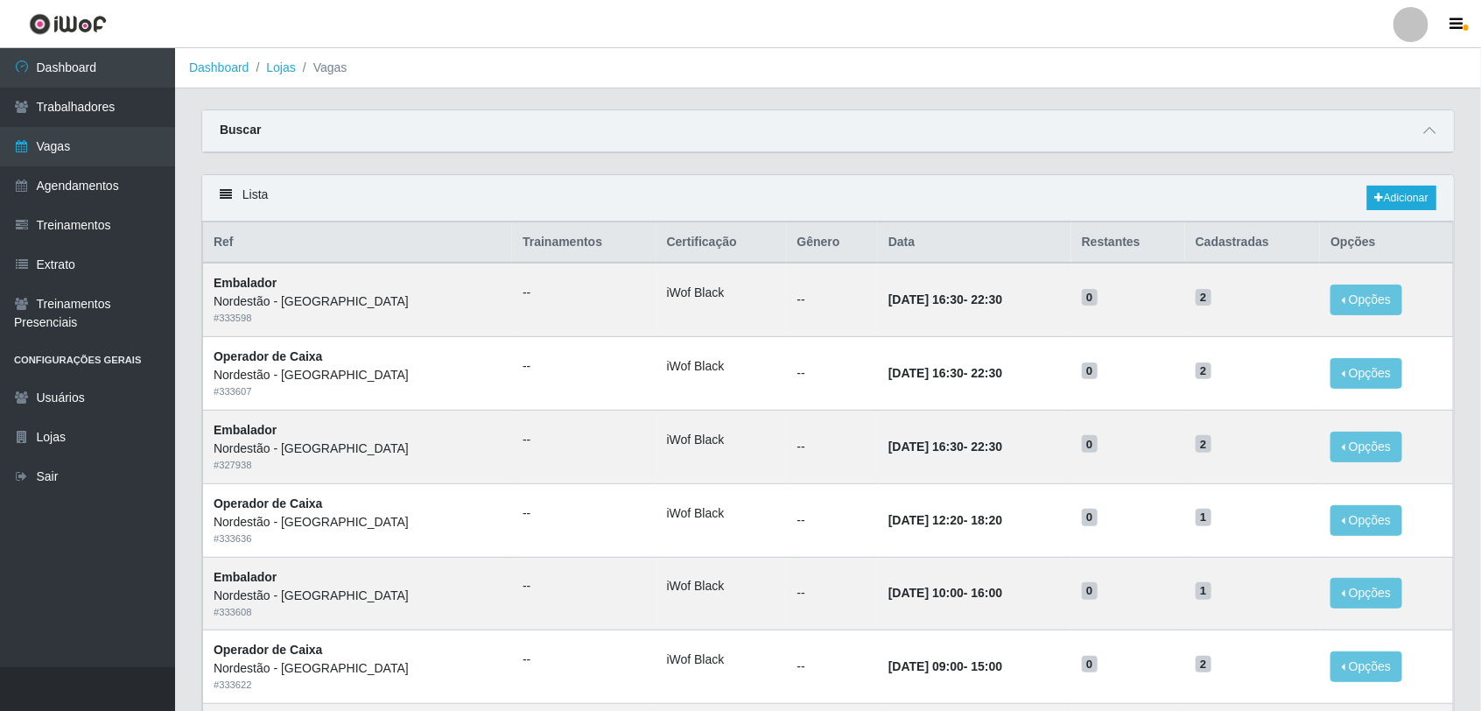
scroll to position [777, 0]
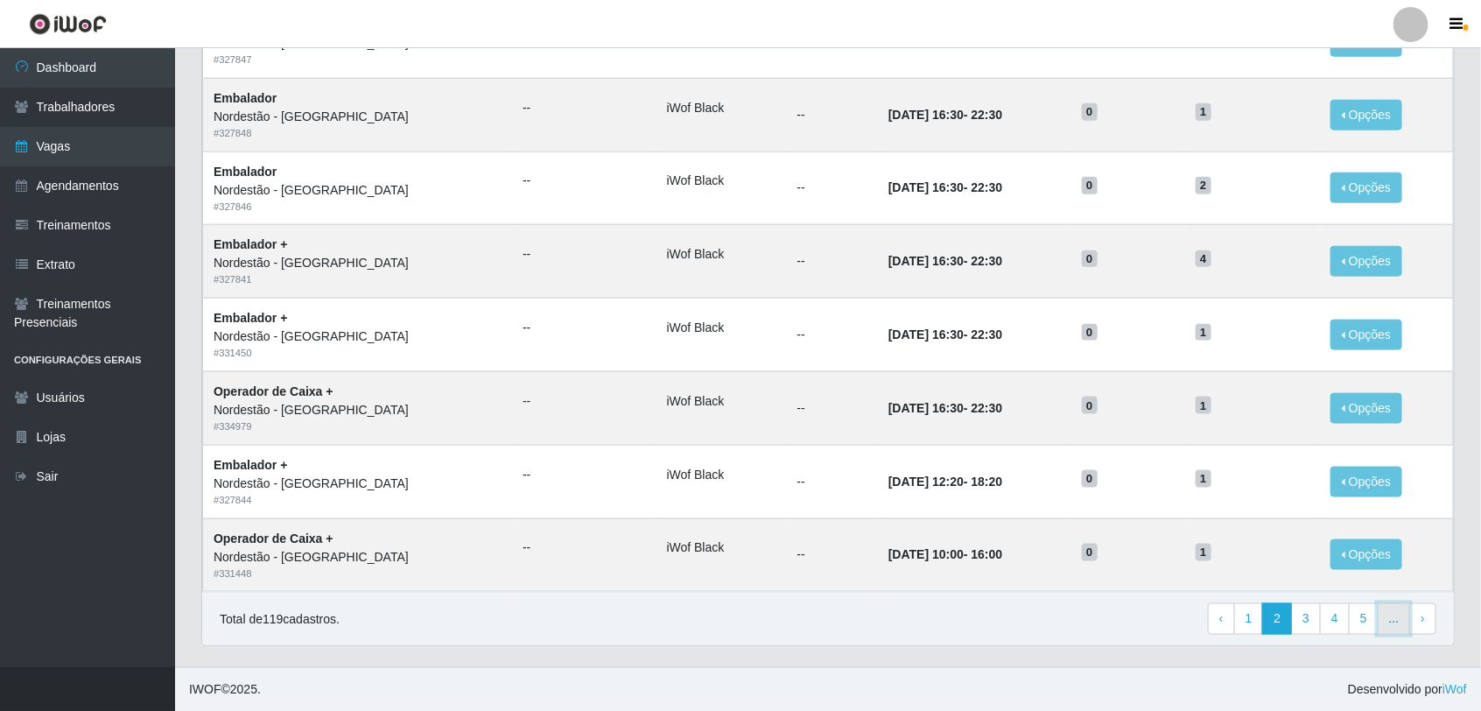
click at [1401, 624] on link "..." at bounding box center [1394, 619] width 33 height 32
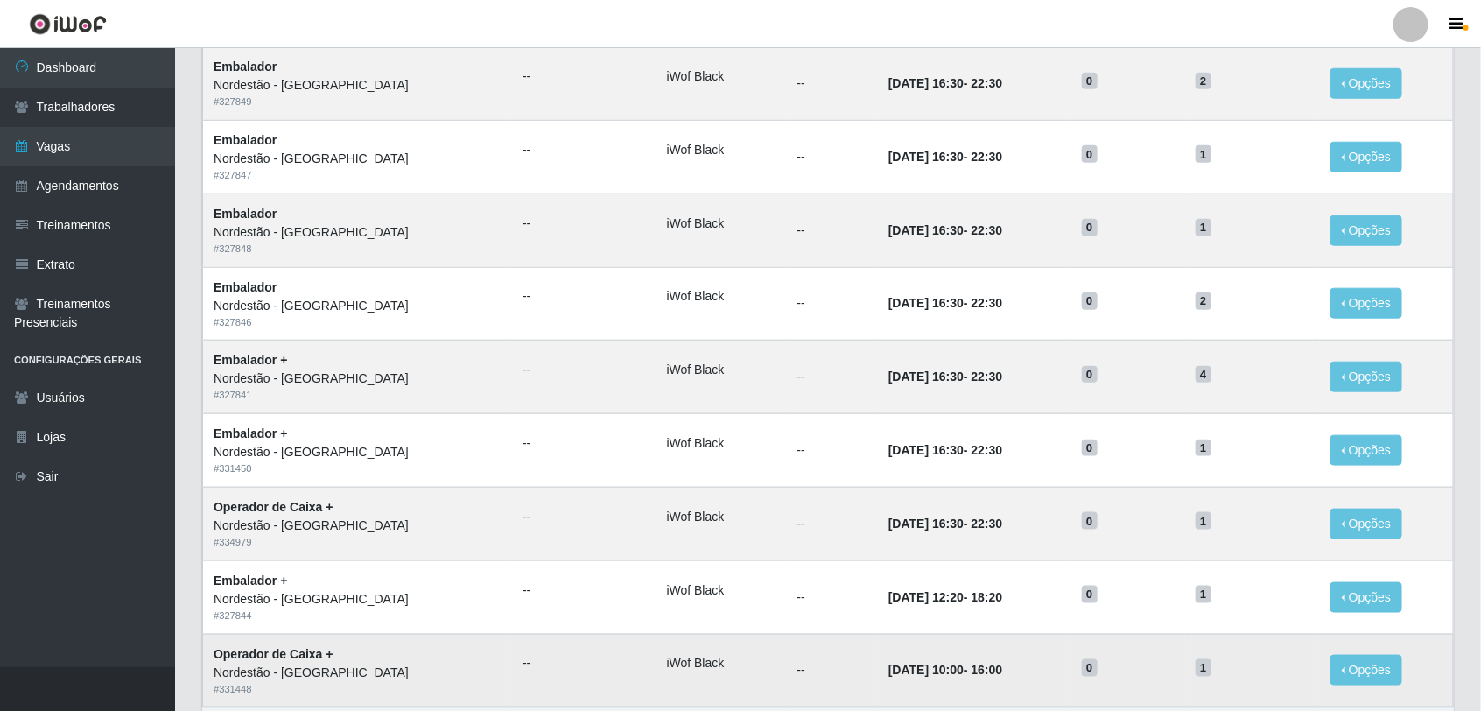
scroll to position [777, 0]
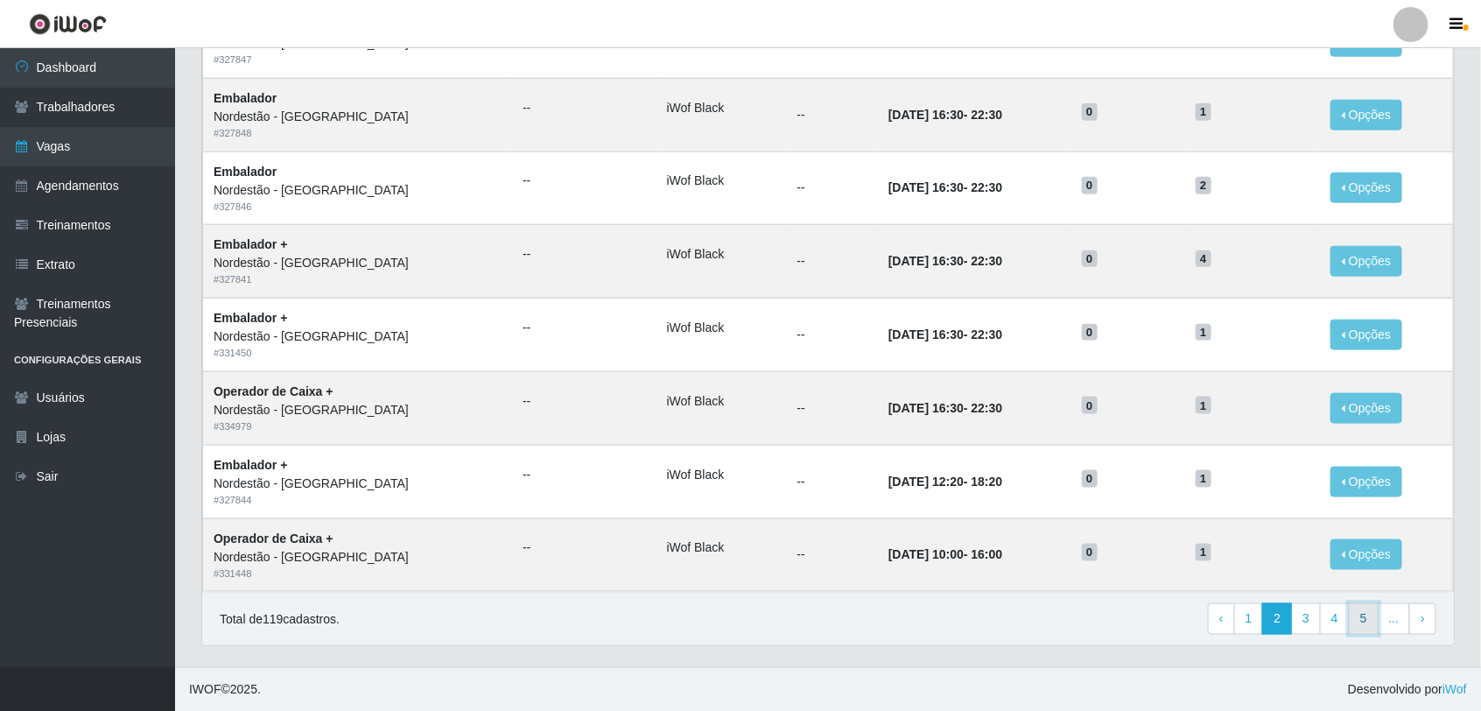
click at [1368, 622] on link "5" at bounding box center [1364, 619] width 30 height 32
click at [1397, 615] on link "8" at bounding box center [1397, 619] width 30 height 32
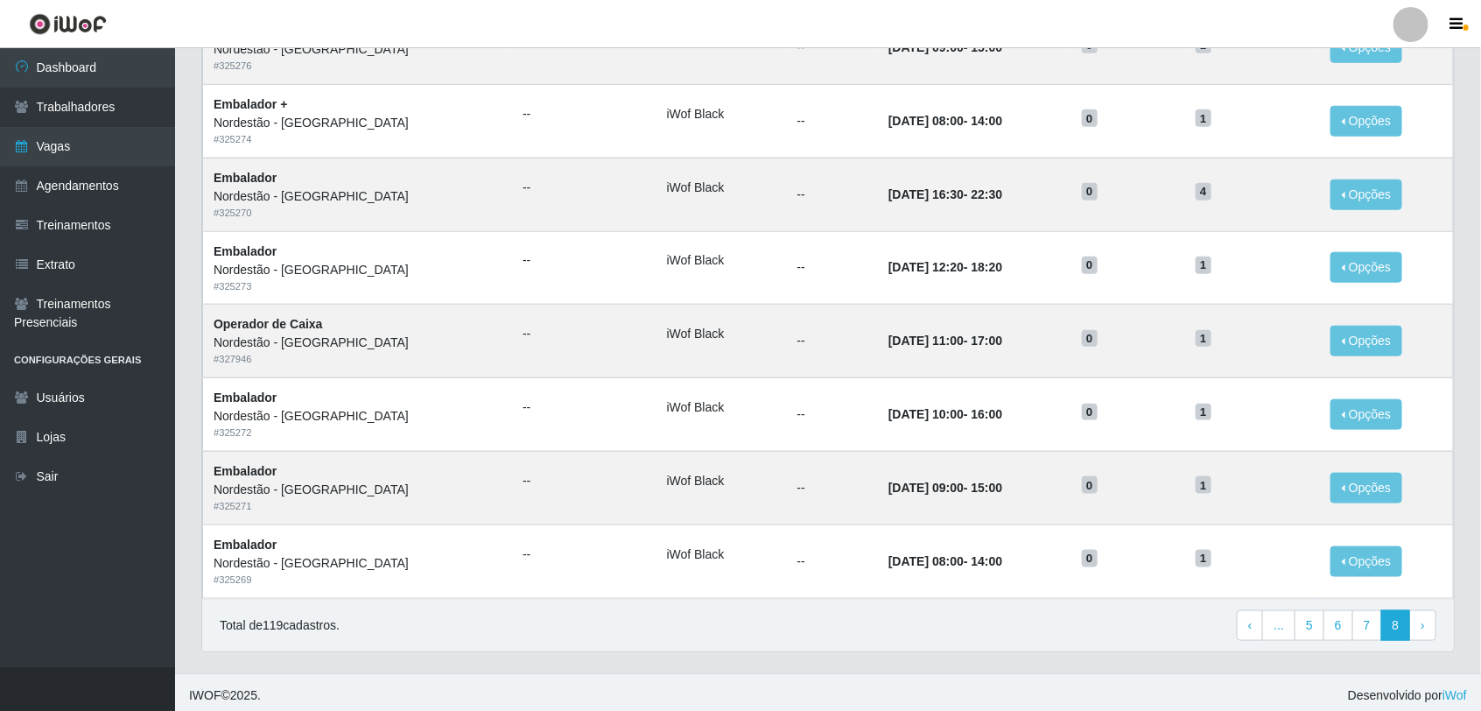
scroll to position [703, 0]
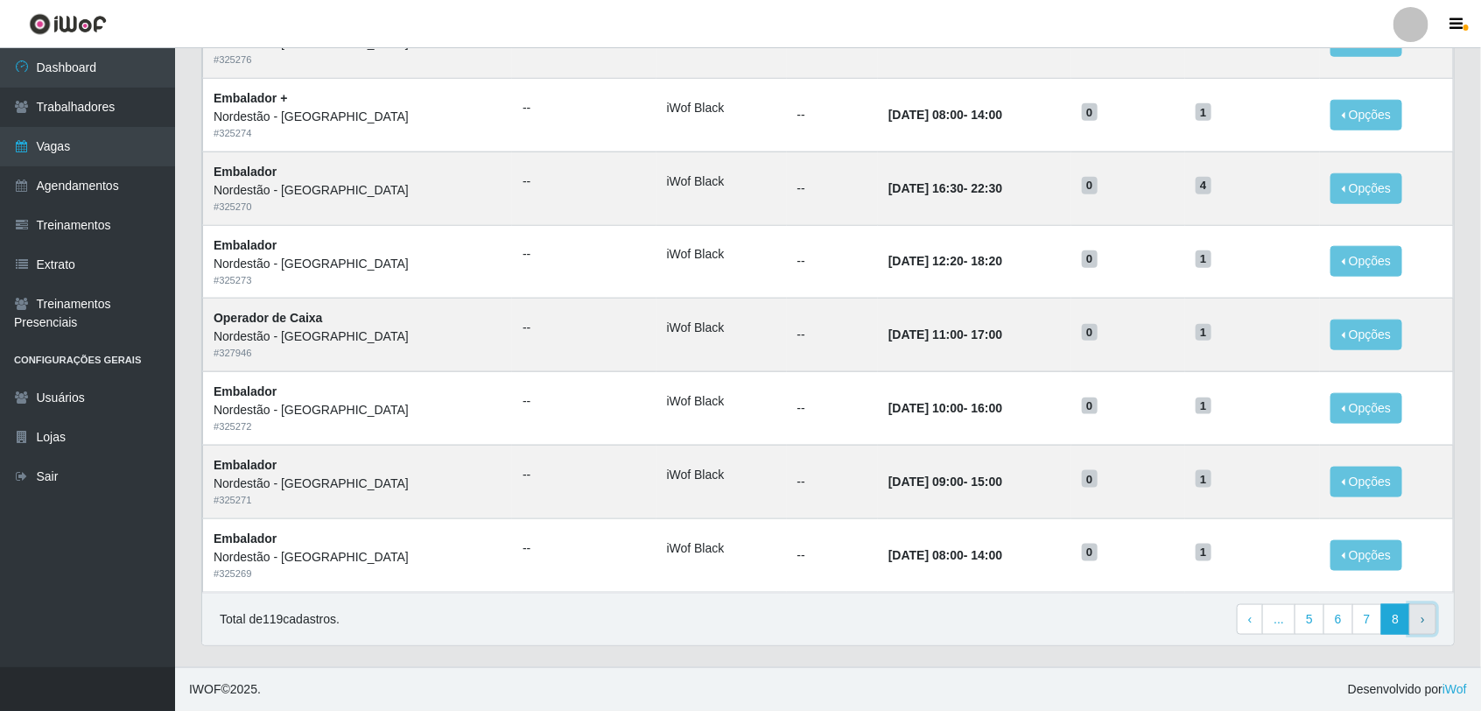
click at [1434, 626] on link "› Next" at bounding box center [1423, 620] width 27 height 32
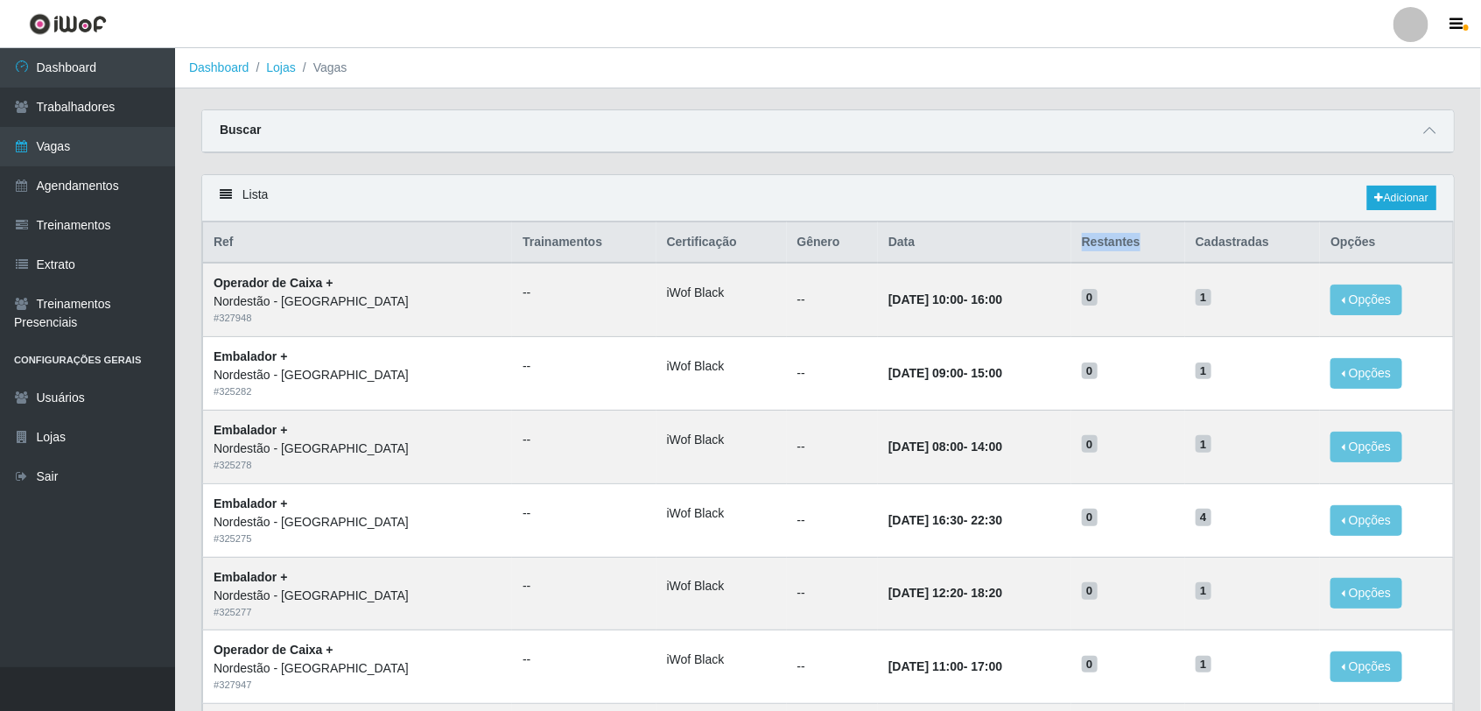
drag, startPoint x: 1079, startPoint y: 245, endPoint x: 1157, endPoint y: 243, distance: 77.9
click at [1157, 243] on th "Restantes" at bounding box center [1129, 242] width 114 height 41
drag, startPoint x: 1157, startPoint y: 243, endPoint x: 1126, endPoint y: 248, distance: 31.0
click at [1126, 248] on th "Restantes" at bounding box center [1129, 242] width 114 height 41
click at [1087, 296] on span "0" at bounding box center [1090, 298] width 16 height 18
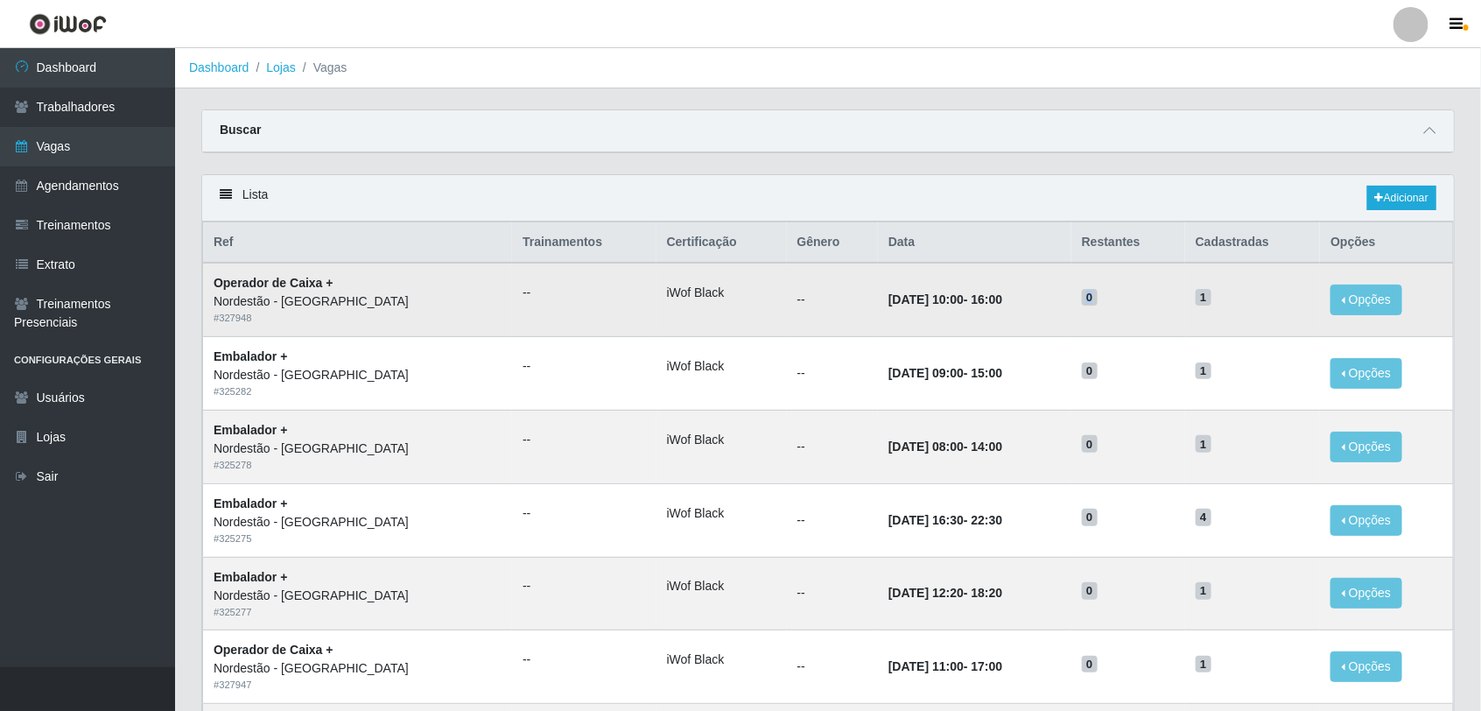
click at [1087, 299] on span "0" at bounding box center [1090, 298] width 16 height 18
drag, startPoint x: 1087, startPoint y: 245, endPoint x: 1152, endPoint y: 245, distance: 65.7
click at [1152, 245] on th "Restantes" at bounding box center [1129, 242] width 114 height 41
drag, startPoint x: 1152, startPoint y: 245, endPoint x: 1088, endPoint y: 300, distance: 84.4
click at [1088, 300] on span "0" at bounding box center [1090, 298] width 16 height 18
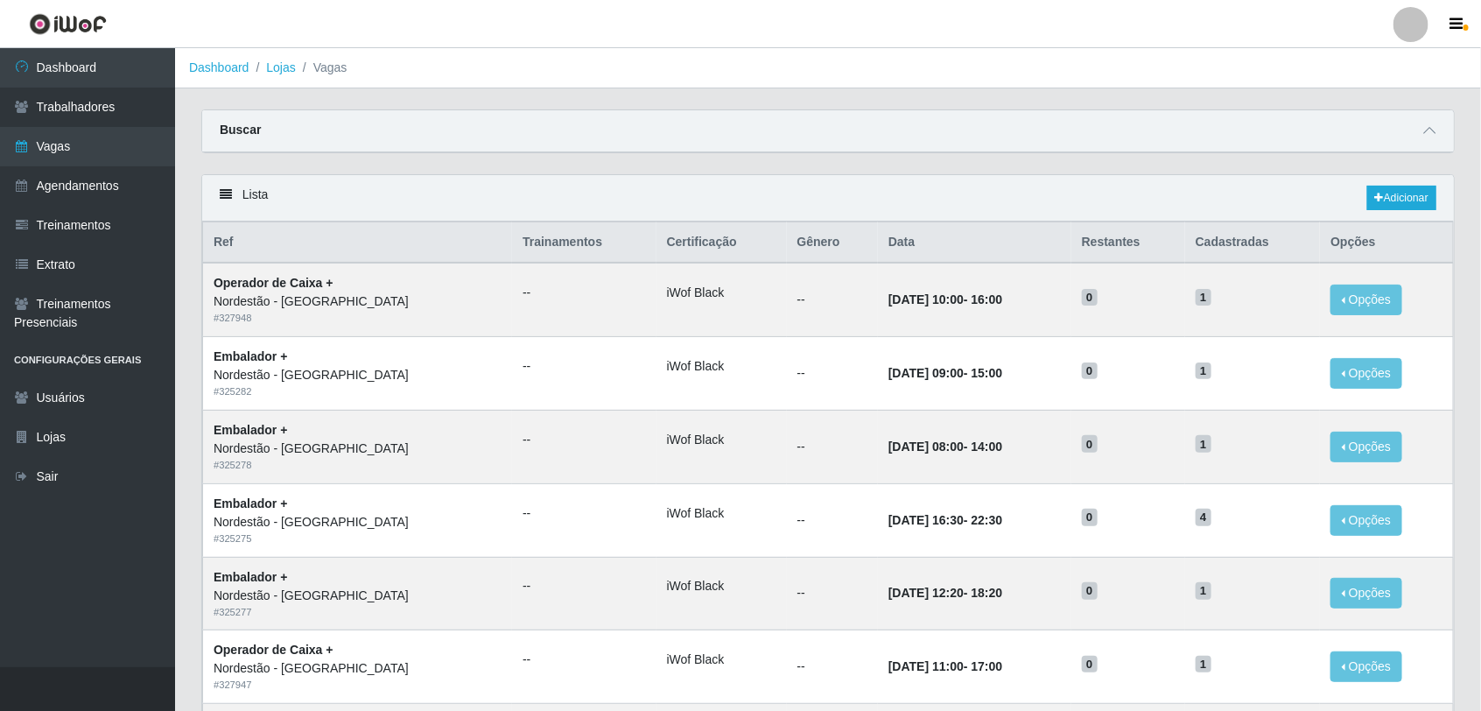
click at [364, 191] on div "Lista Adicionar" at bounding box center [828, 198] width 1252 height 46
click at [445, 589] on td "Embalador + Nordestão - Santa Catarina # 325277" at bounding box center [358, 594] width 310 height 74
click at [429, 589] on div "Nordestão - [GEOGRAPHIC_DATA]" at bounding box center [358, 596] width 288 height 18
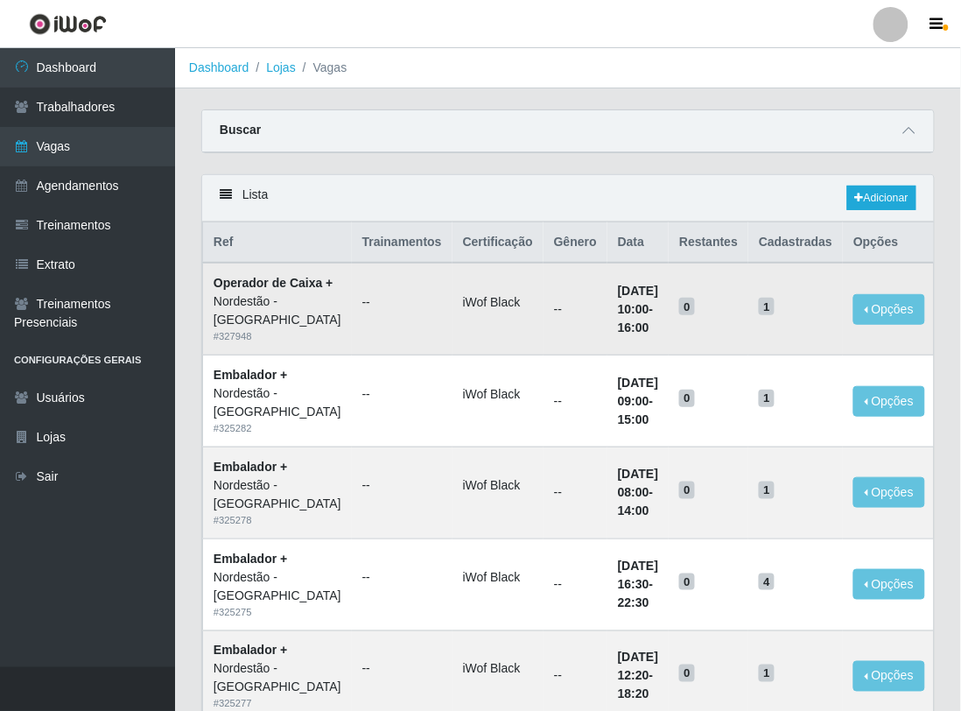
click at [352, 280] on td "--" at bounding box center [402, 309] width 101 height 92
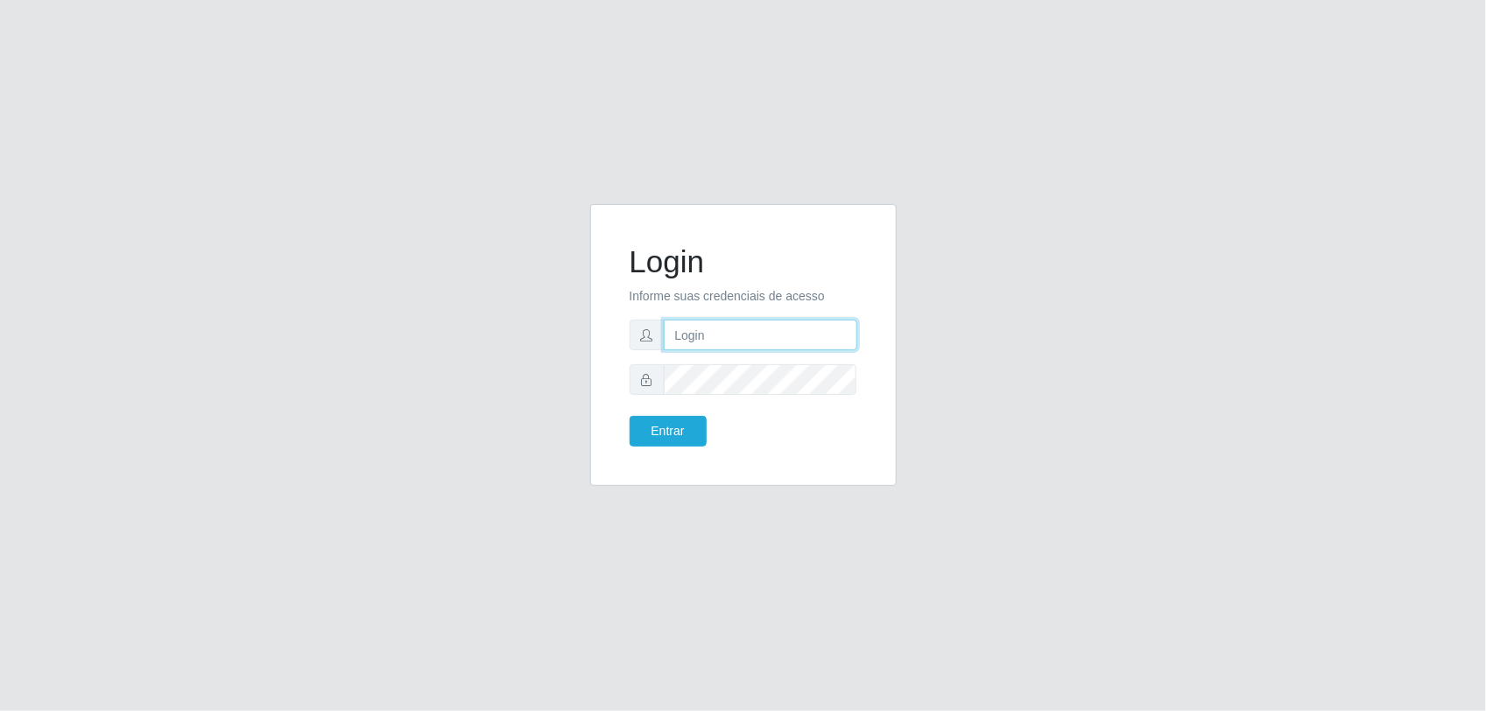
click at [728, 334] on input "text" at bounding box center [760, 335] width 193 height 31
type input "[PERSON_NAME][EMAIL_ADDRESS][PERSON_NAME][DOMAIN_NAME]"
click at [630, 416] on button "Entrar" at bounding box center [668, 431] width 77 height 31
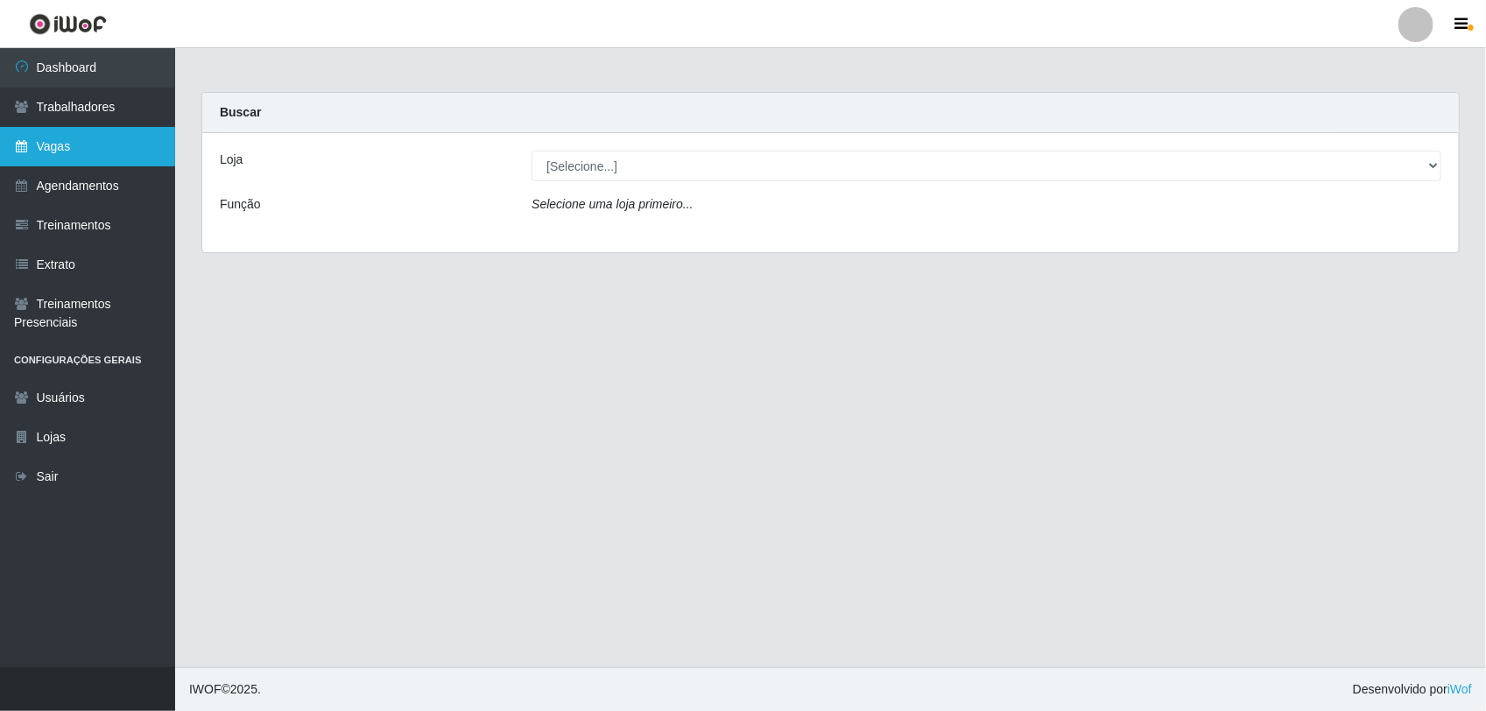
click at [68, 136] on link "Vagas" at bounding box center [87, 146] width 175 height 39
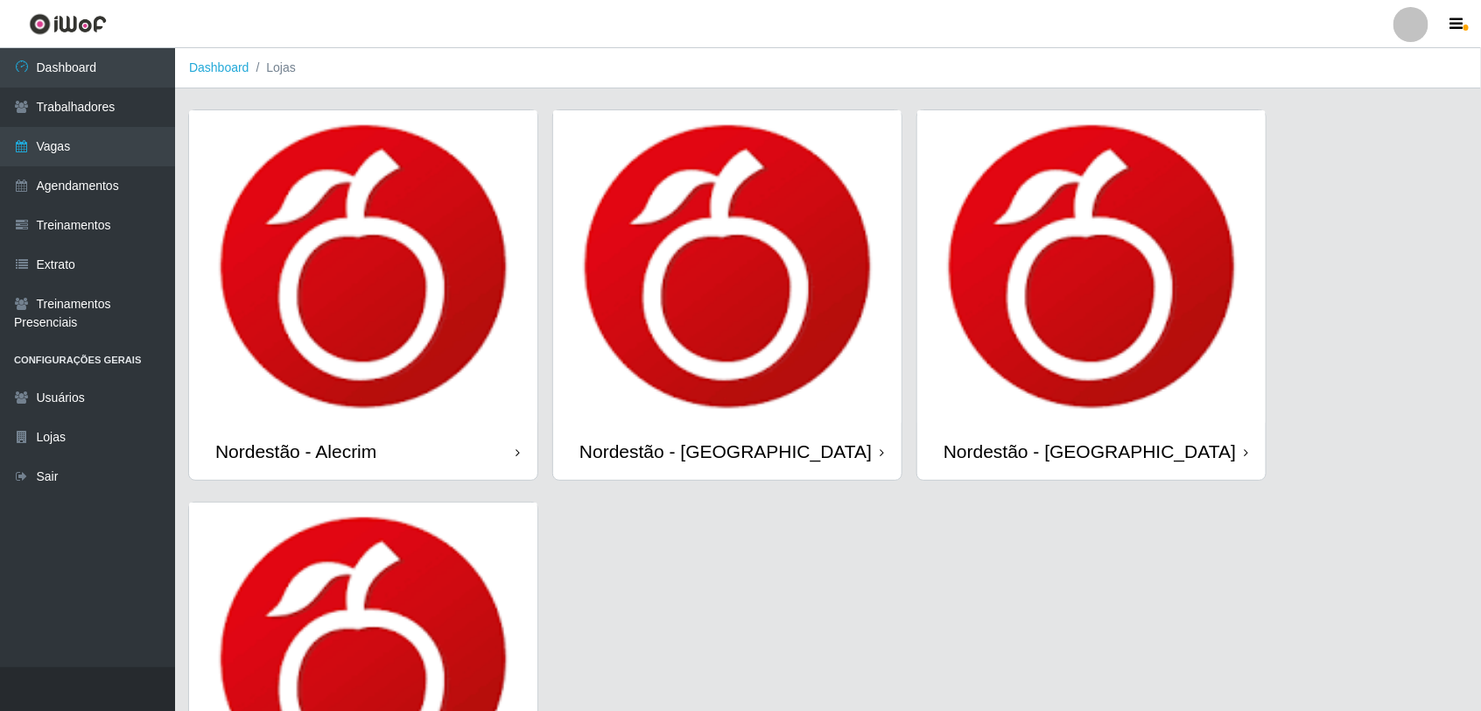
click at [777, 265] on img at bounding box center [727, 266] width 348 height 313
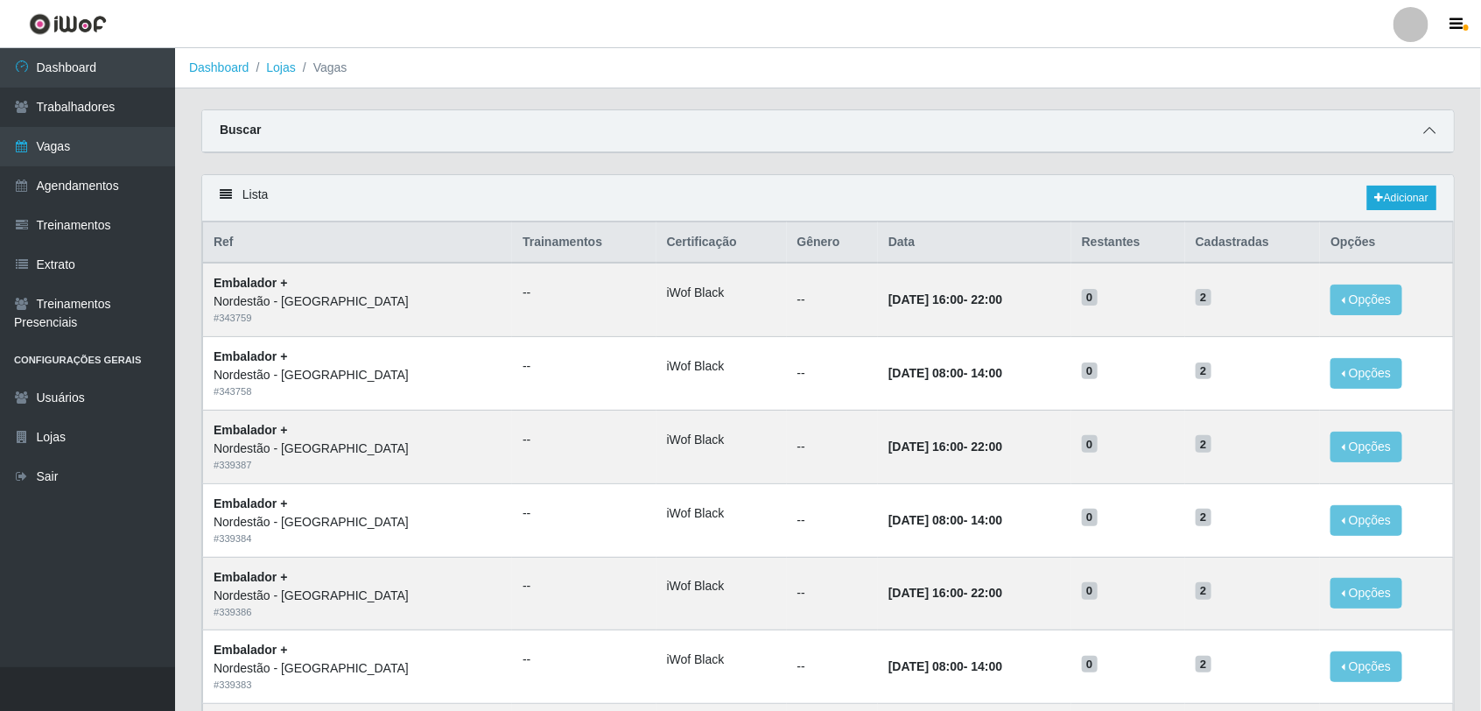
click at [1430, 125] on icon at bounding box center [1430, 130] width 12 height 12
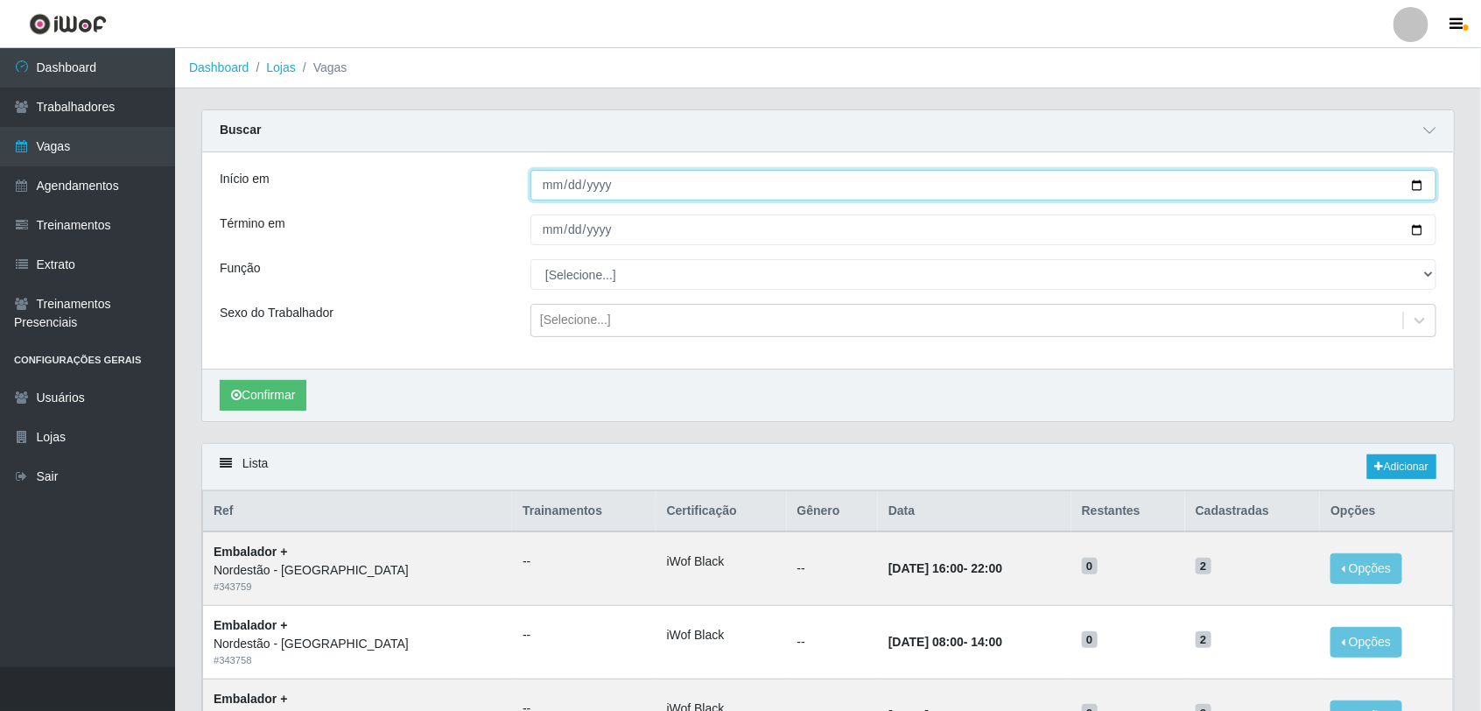
drag, startPoint x: 1411, startPoint y: 188, endPoint x: 1420, endPoint y: 188, distance: 9.6
click at [1417, 188] on input "Início em" at bounding box center [984, 185] width 906 height 31
click at [1420, 188] on input "Início em" at bounding box center [984, 185] width 906 height 31
type input "[DATE]"
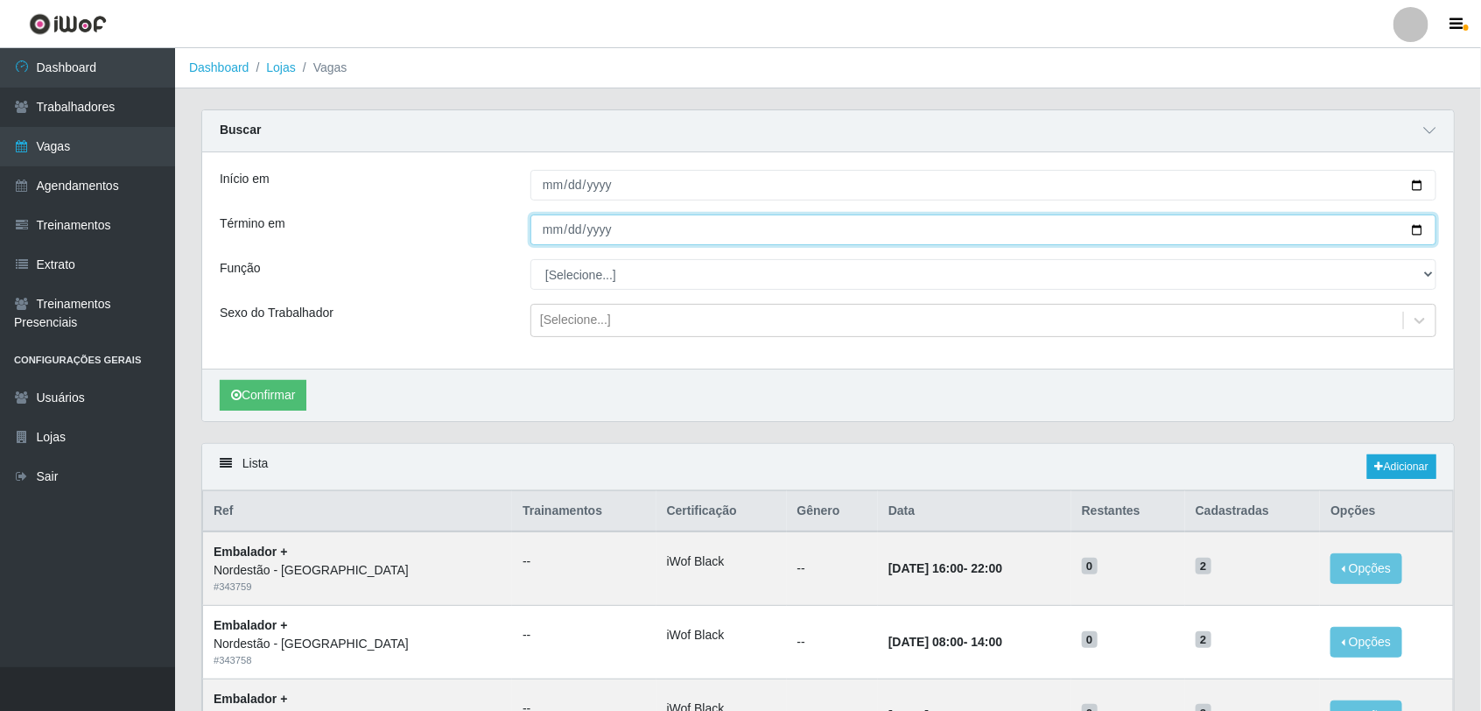
click at [1423, 226] on input "Término em" at bounding box center [984, 230] width 906 height 31
type input "[DATE]"
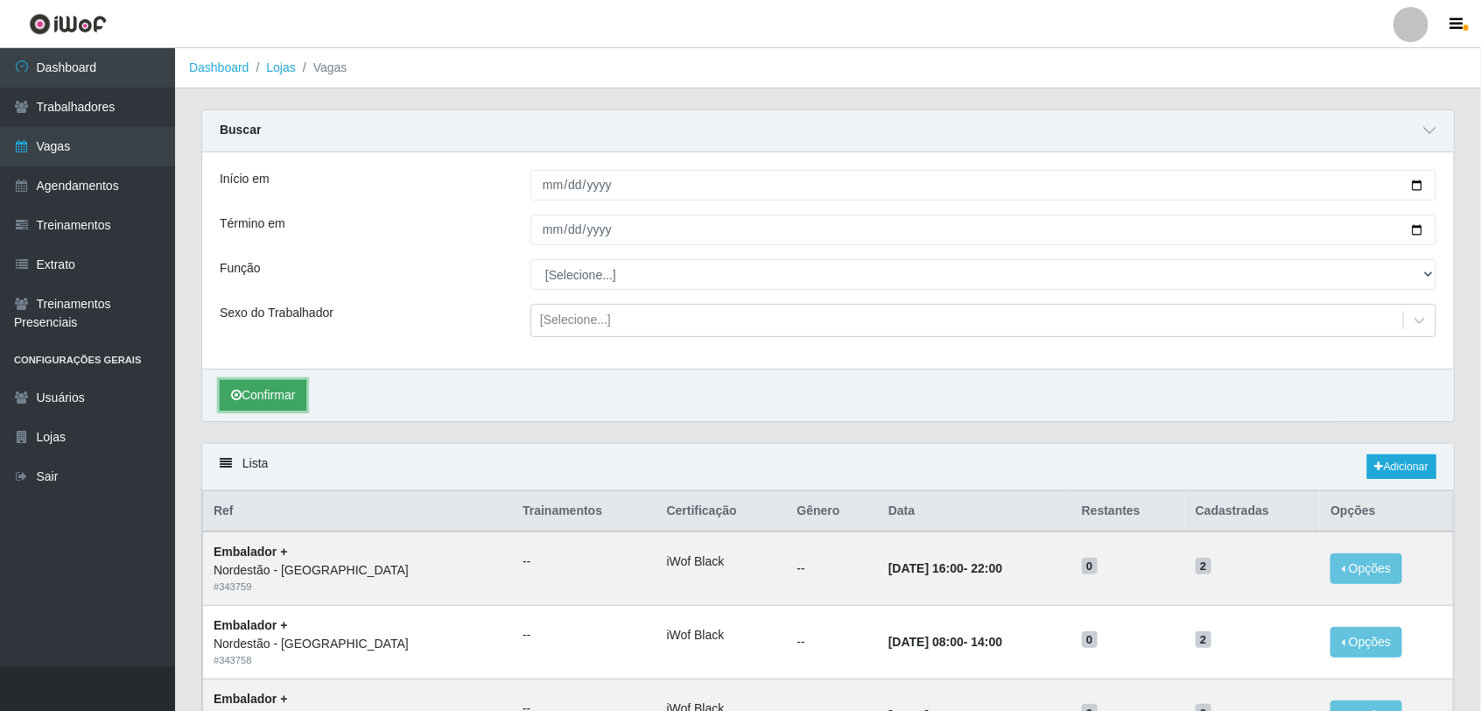
click at [283, 400] on button "Confirmar" at bounding box center [263, 395] width 87 height 31
click at [448, 582] on div "# 329920" at bounding box center [358, 587] width 288 height 15
